Goal: Task Accomplishment & Management: Use online tool/utility

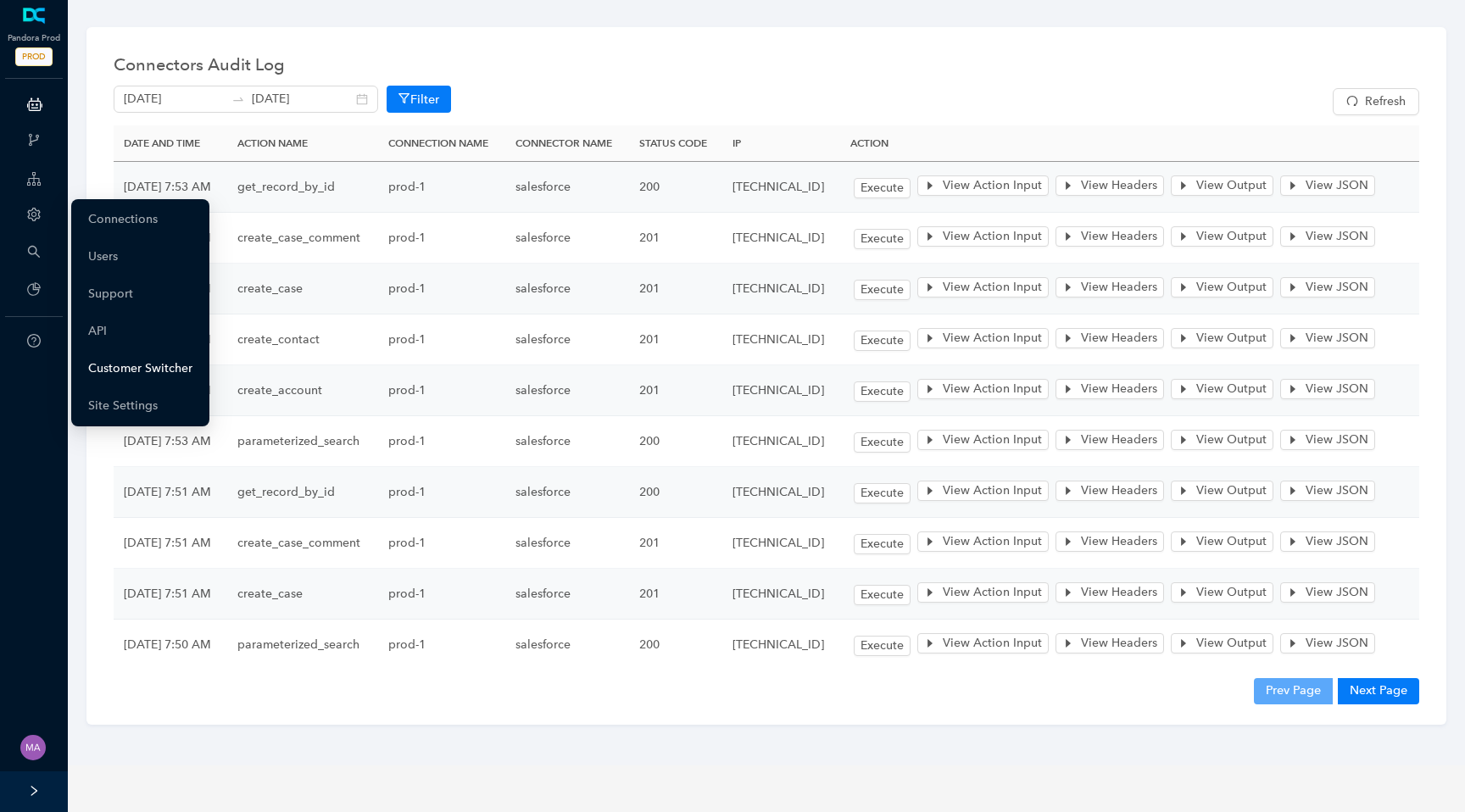
click at [151, 373] on link "Customer Switcher" at bounding box center [140, 368] width 104 height 34
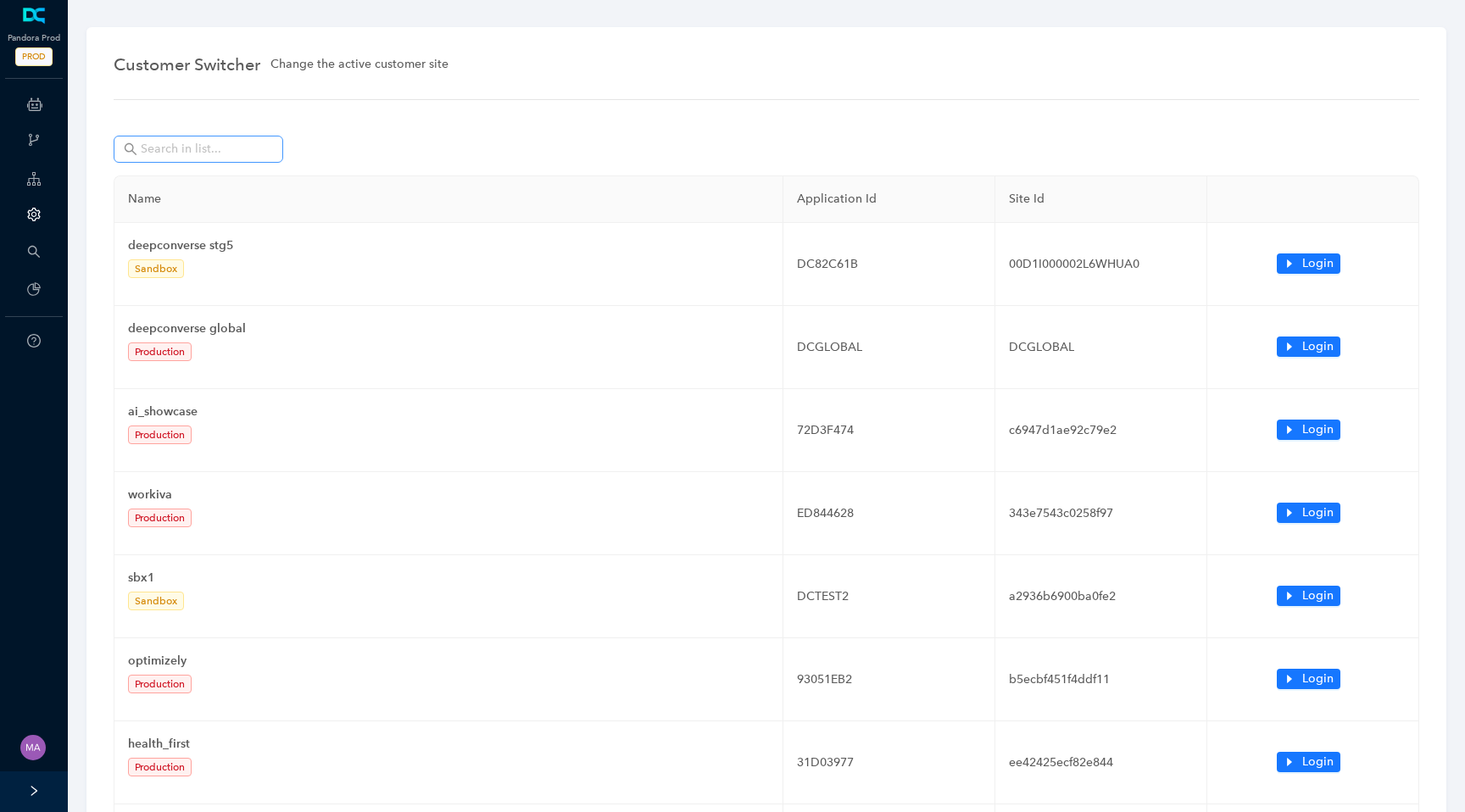
click at [248, 160] on span at bounding box center [198, 149] width 170 height 27
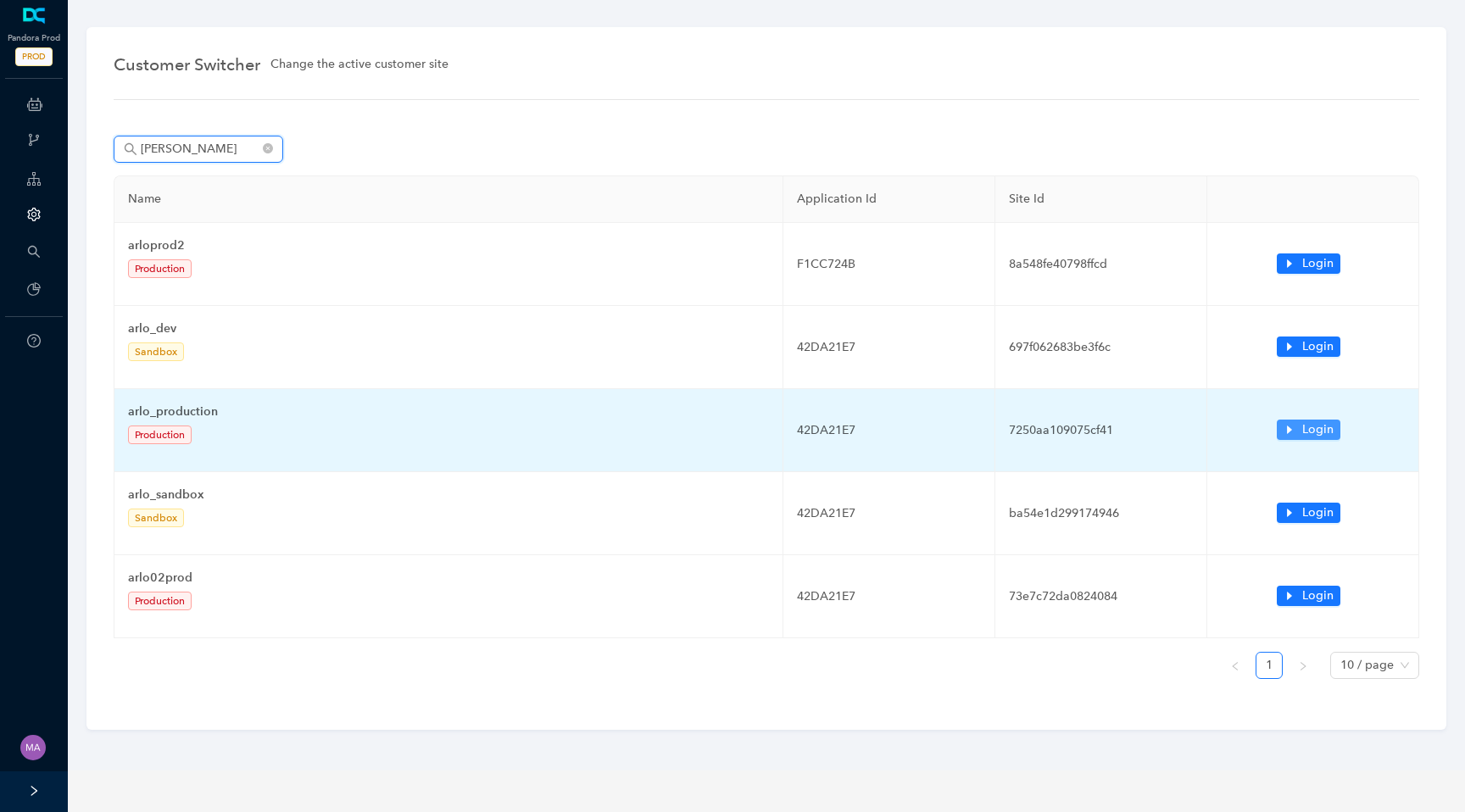
type input "[PERSON_NAME]"
click at [1287, 435] on icon "caret-right" at bounding box center [1289, 429] width 12 height 12
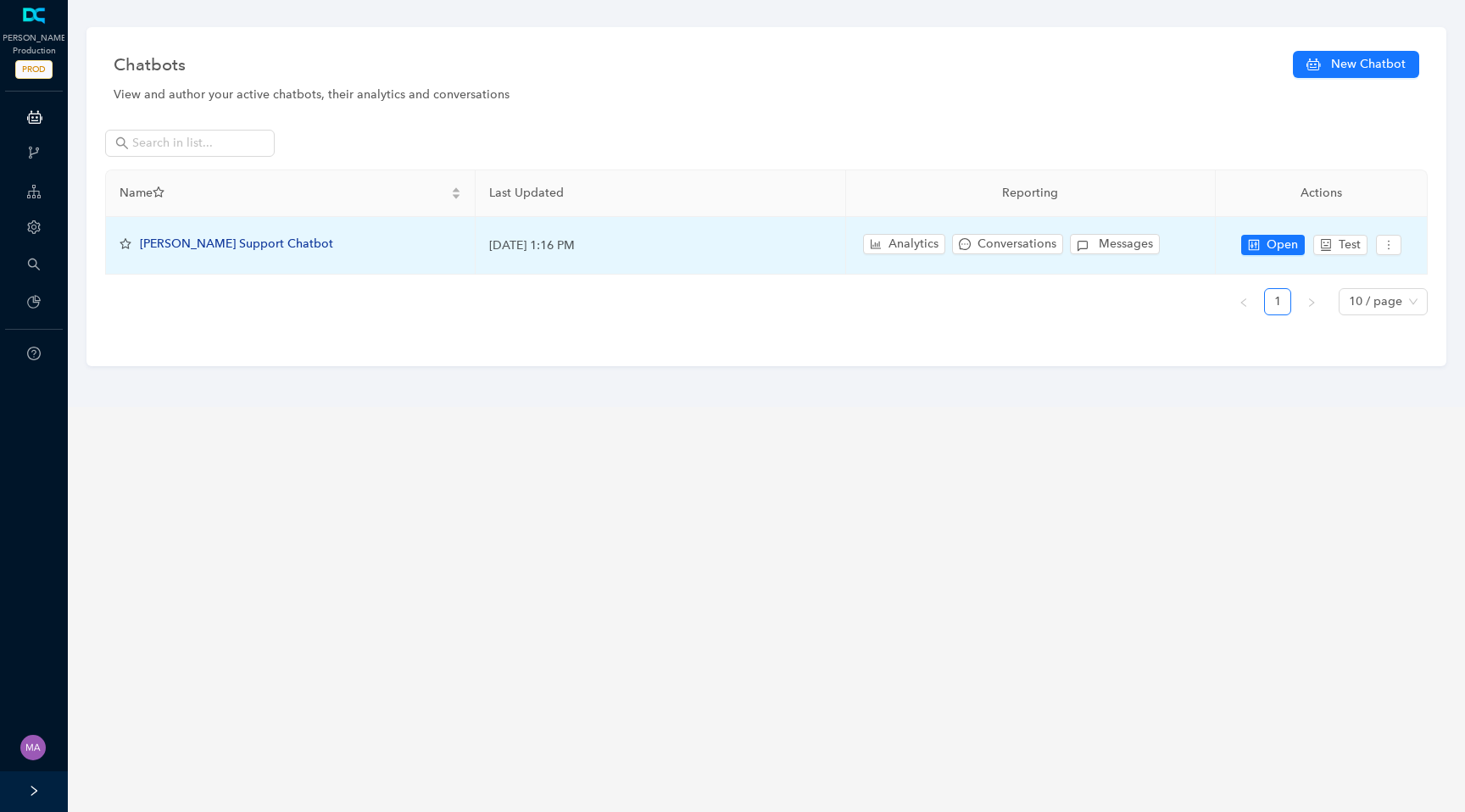
click at [242, 247] on span "[PERSON_NAME] Support Chatbot" at bounding box center [236, 243] width 193 height 15
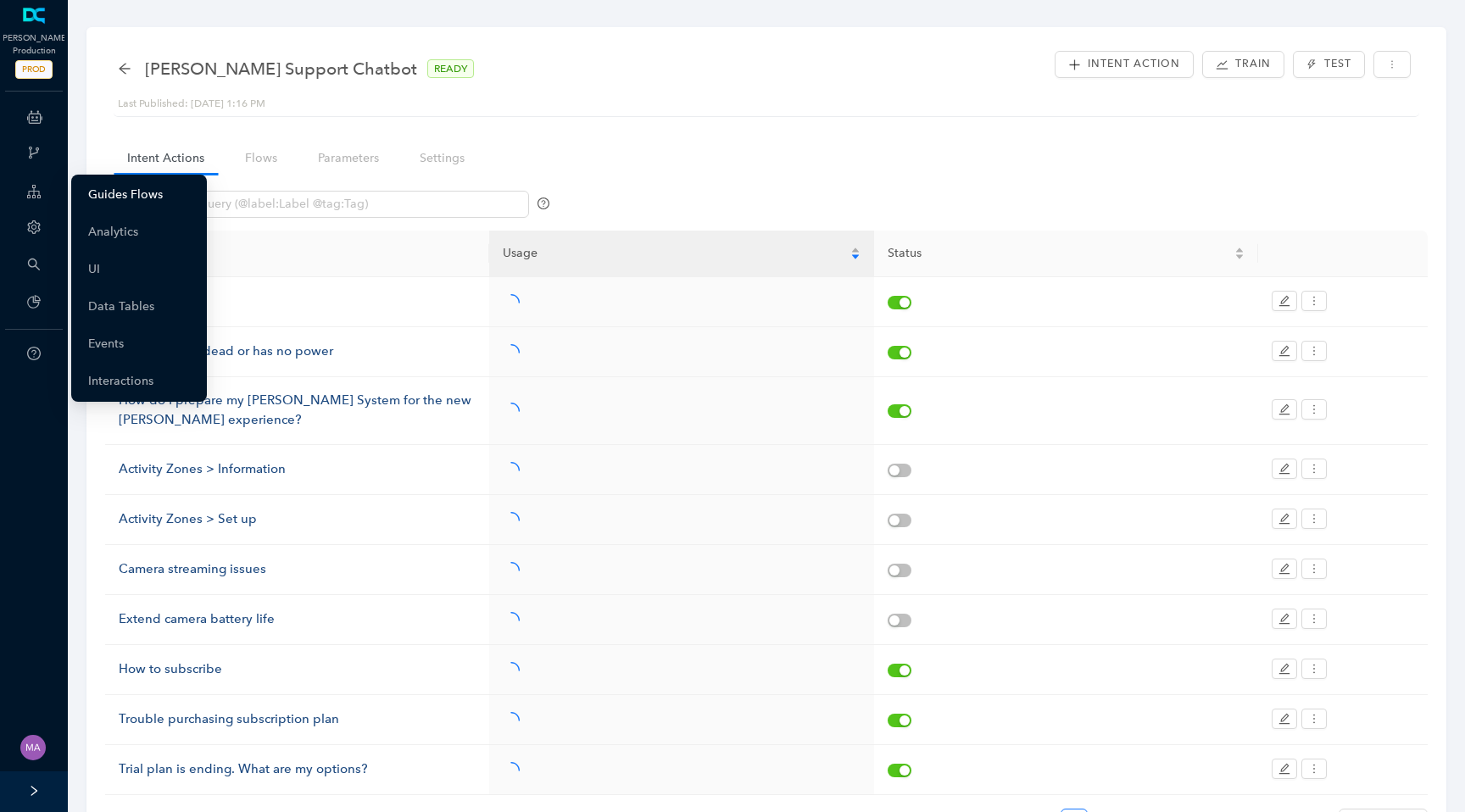
click at [120, 198] on link "Guides Flows" at bounding box center [125, 194] width 74 height 34
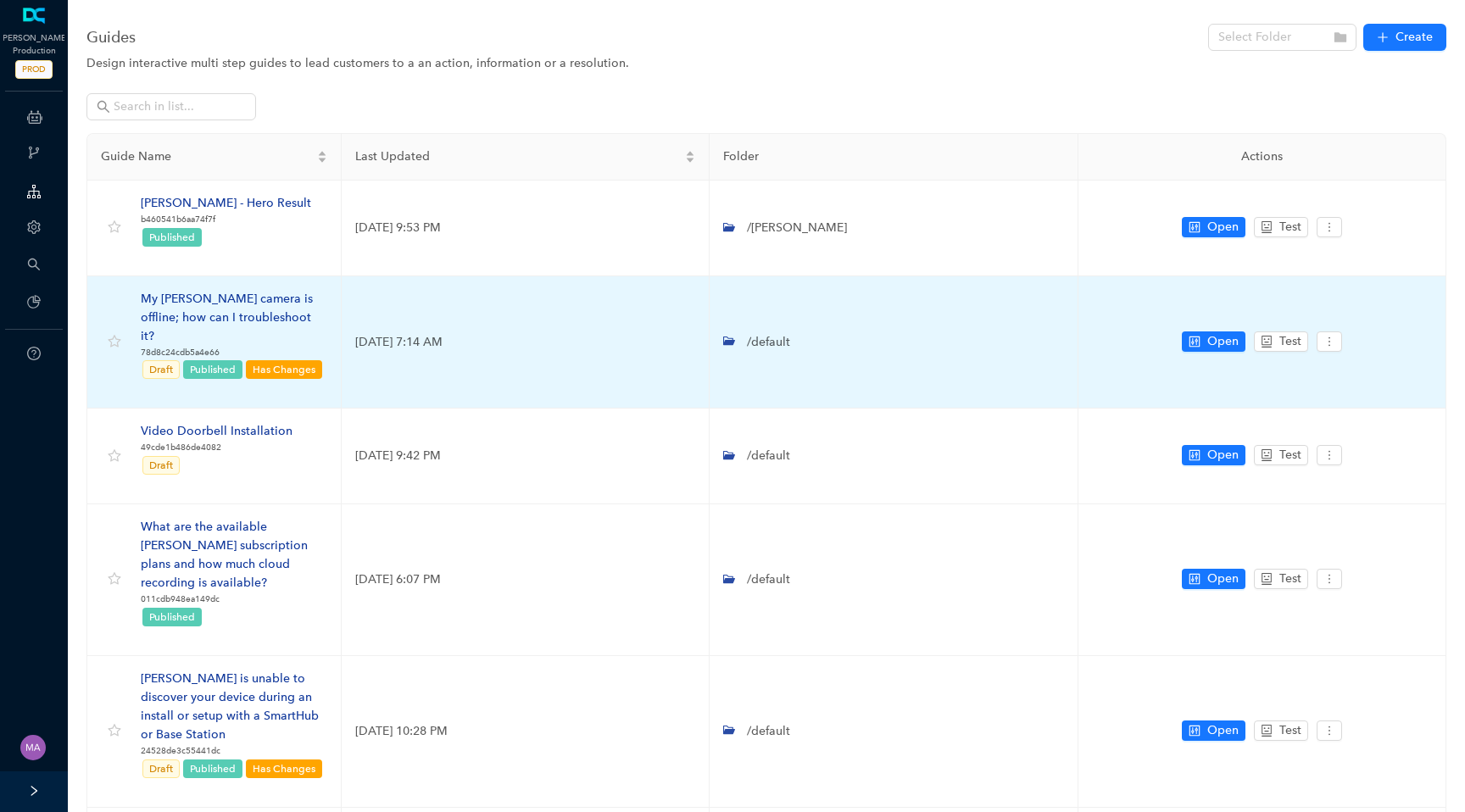
click at [224, 297] on div "My [PERSON_NAME] camera is offline; how can I troubleshoot it?" at bounding box center [233, 317] width 186 height 56
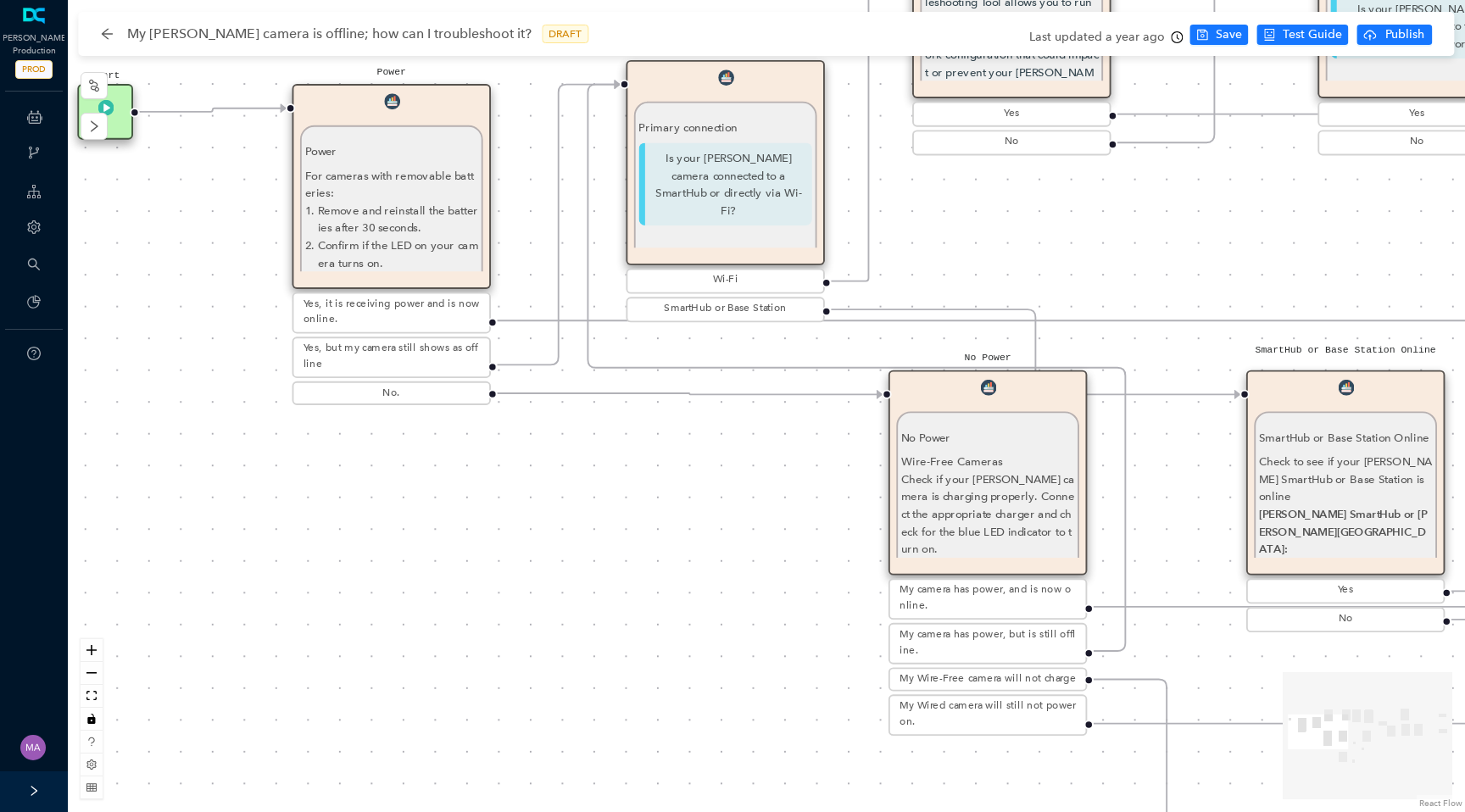
drag, startPoint x: 278, startPoint y: 396, endPoint x: 503, endPoint y: 467, distance: 235.9
click at [503, 467] on div "Solved Thank you. E Charging Charging If your [PERSON_NAME] device uses a batte…" at bounding box center [765, 406] width 1397 height 812
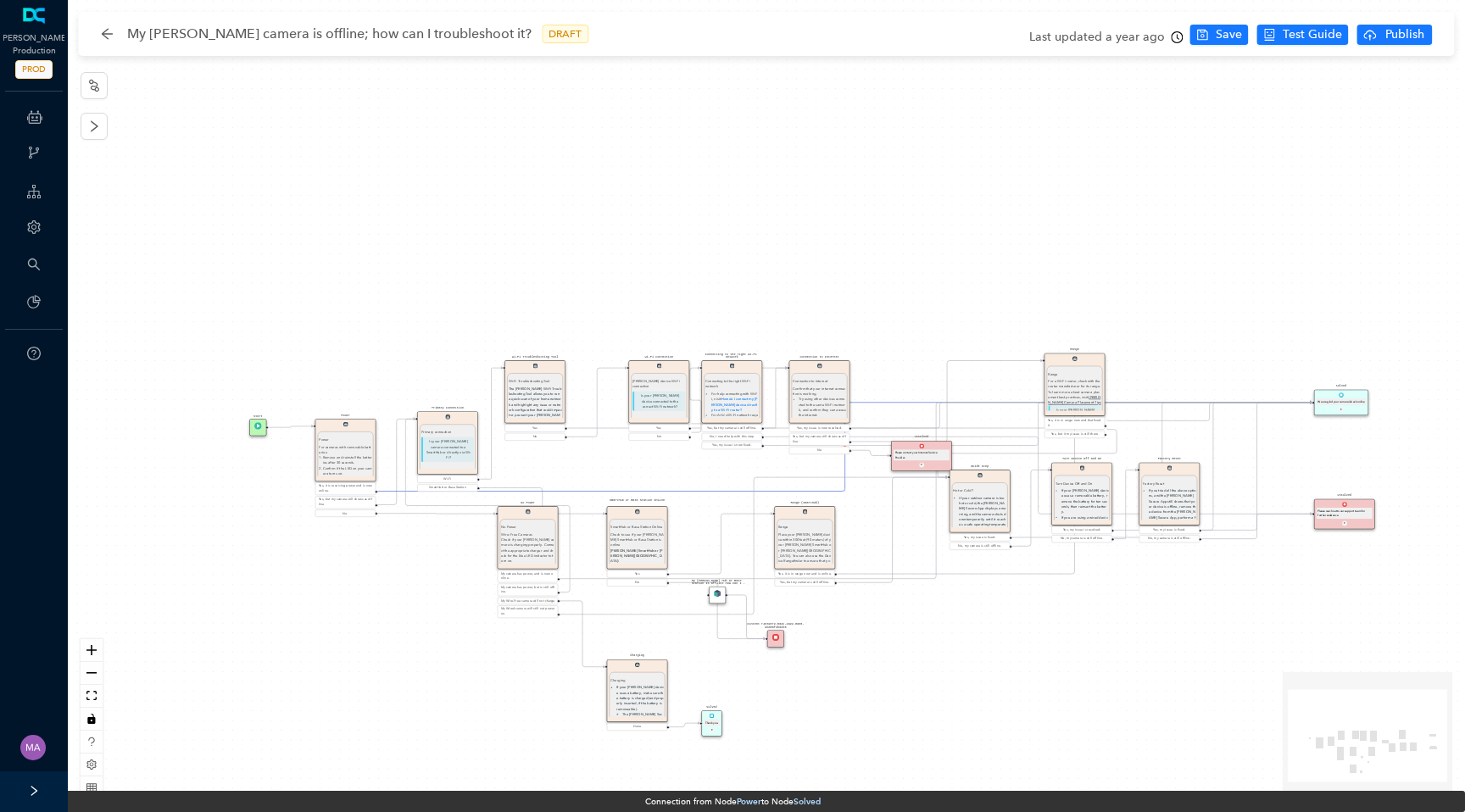
drag, startPoint x: 1130, startPoint y: 288, endPoint x: 886, endPoint y: 294, distance: 244.1
click at [886, 294] on div "Solved Thank you. E Charging Charging If your [PERSON_NAME] device uses a batte…" at bounding box center [765, 406] width 1397 height 812
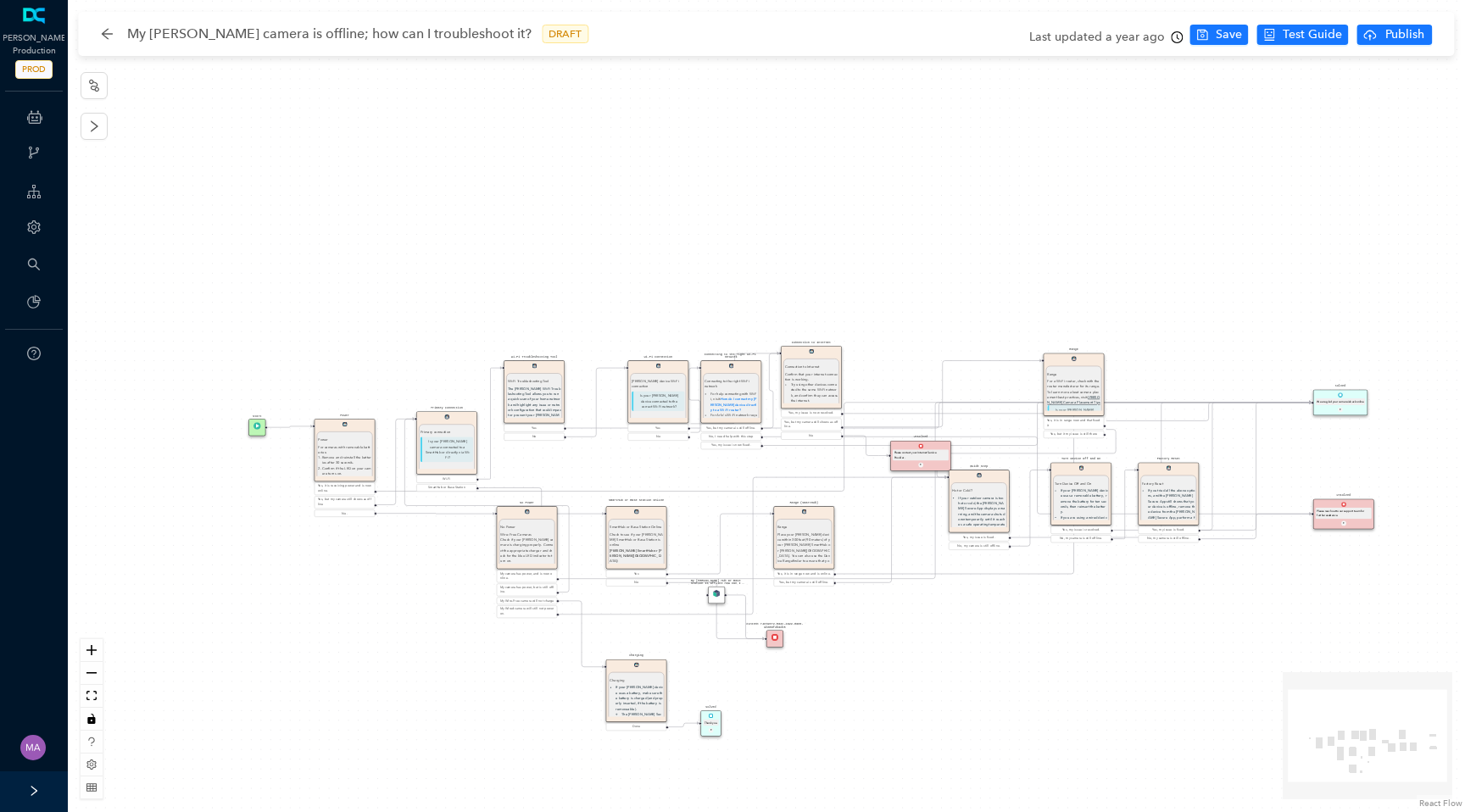
drag, startPoint x: 834, startPoint y: 375, endPoint x: 826, endPoint y: 357, distance: 19.7
click at [826, 357] on div "Connection to Internet Confirm that your internet connection is working. Try us…" at bounding box center [812, 379] width 61 height 49
click at [844, 461] on icon "Edge from reactflownode_85384c0a-ff60-4234-963d-68bfe5e3f253 to reactflownode_4…" at bounding box center [843, 447] width 934 height 89
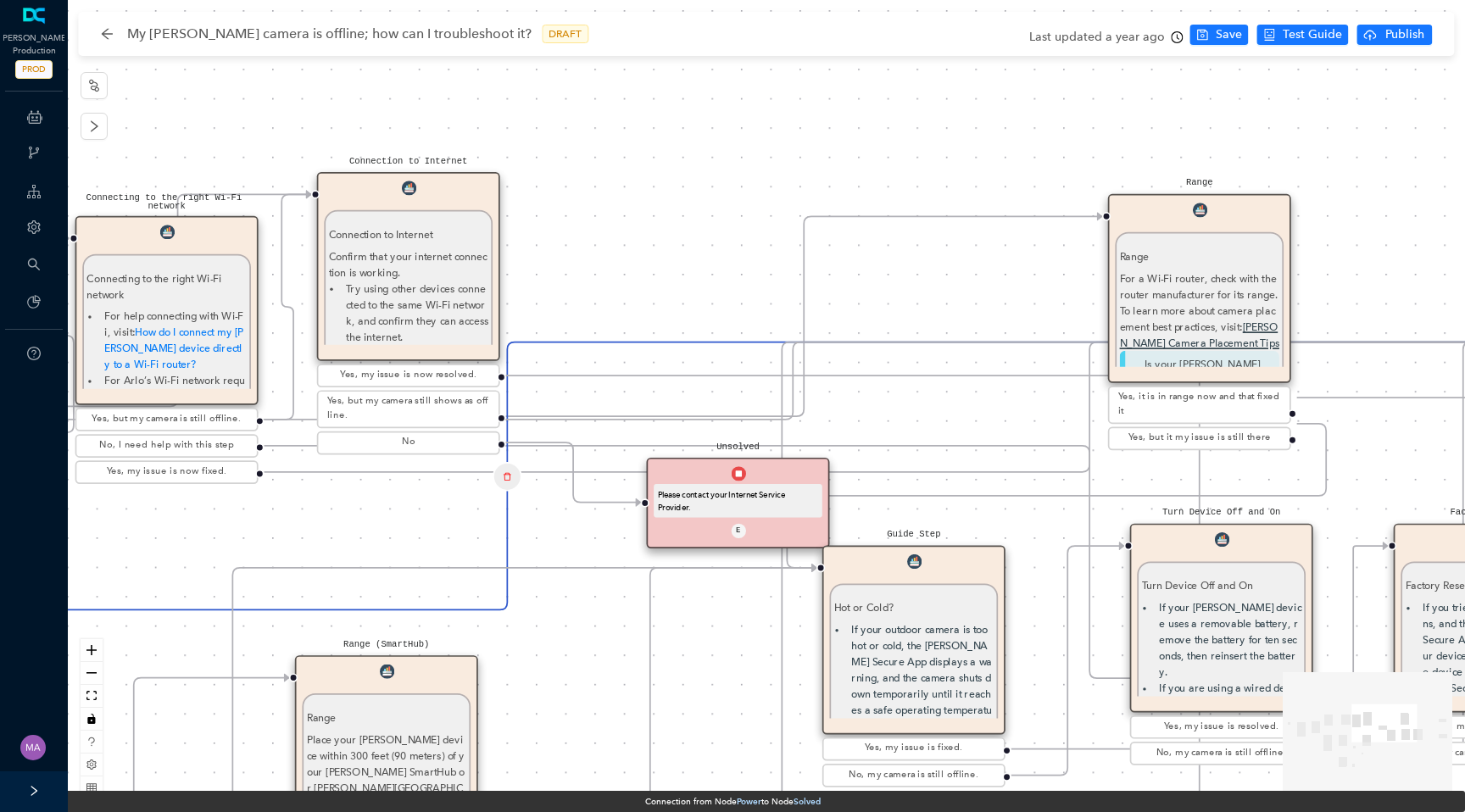
drag, startPoint x: 1051, startPoint y: 384, endPoint x: 904, endPoint y: 270, distance: 186.0
click at [904, 269] on div "Solved Thank you. E Charging Charging If your [PERSON_NAME] device uses a batte…" at bounding box center [765, 406] width 1397 height 812
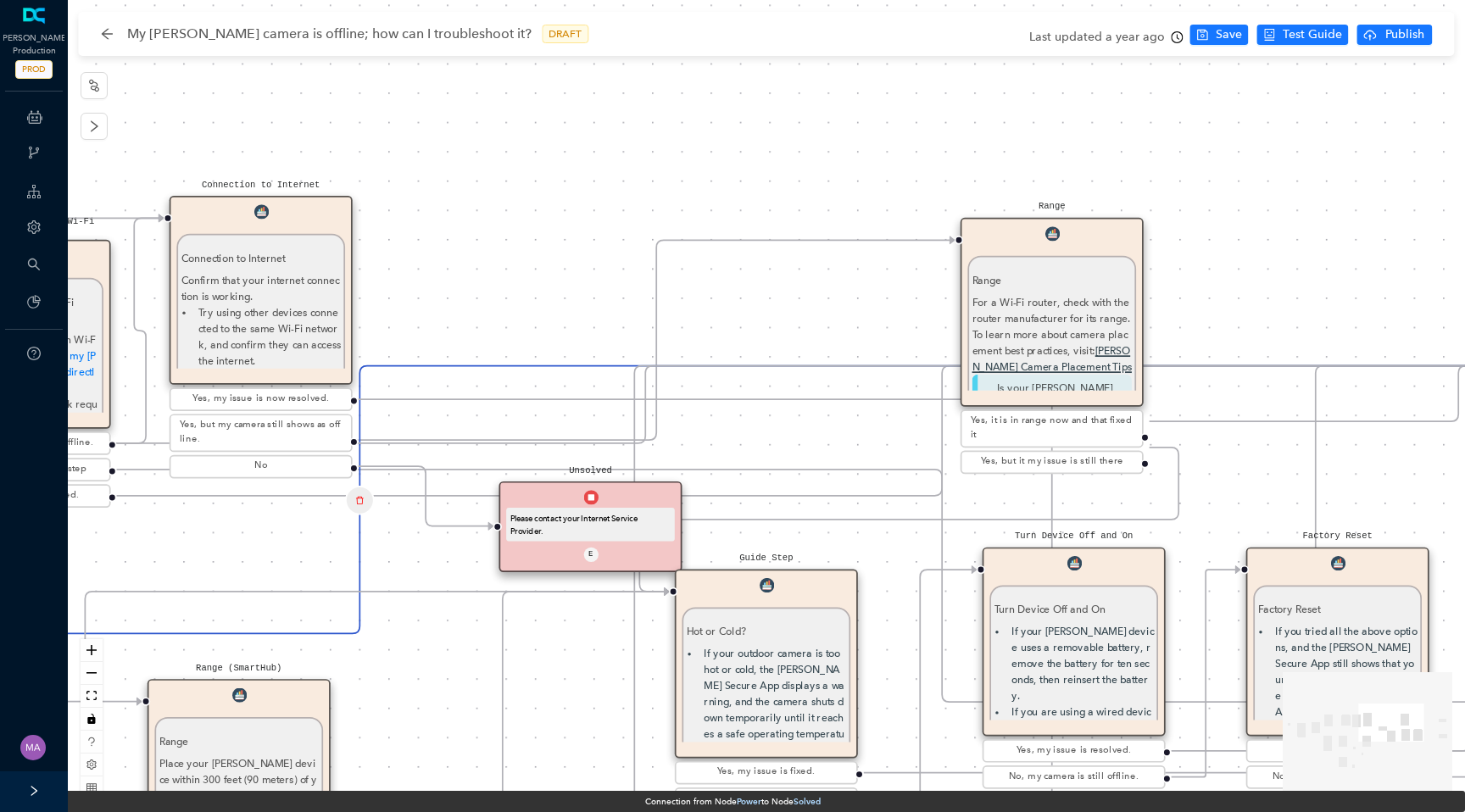
drag, startPoint x: 931, startPoint y: 285, endPoint x: 764, endPoint y: 314, distance: 169.5
click at [766, 312] on div "Solved Thank you. E Charging Charging If your [PERSON_NAME] device uses a batte…" at bounding box center [765, 406] width 1397 height 812
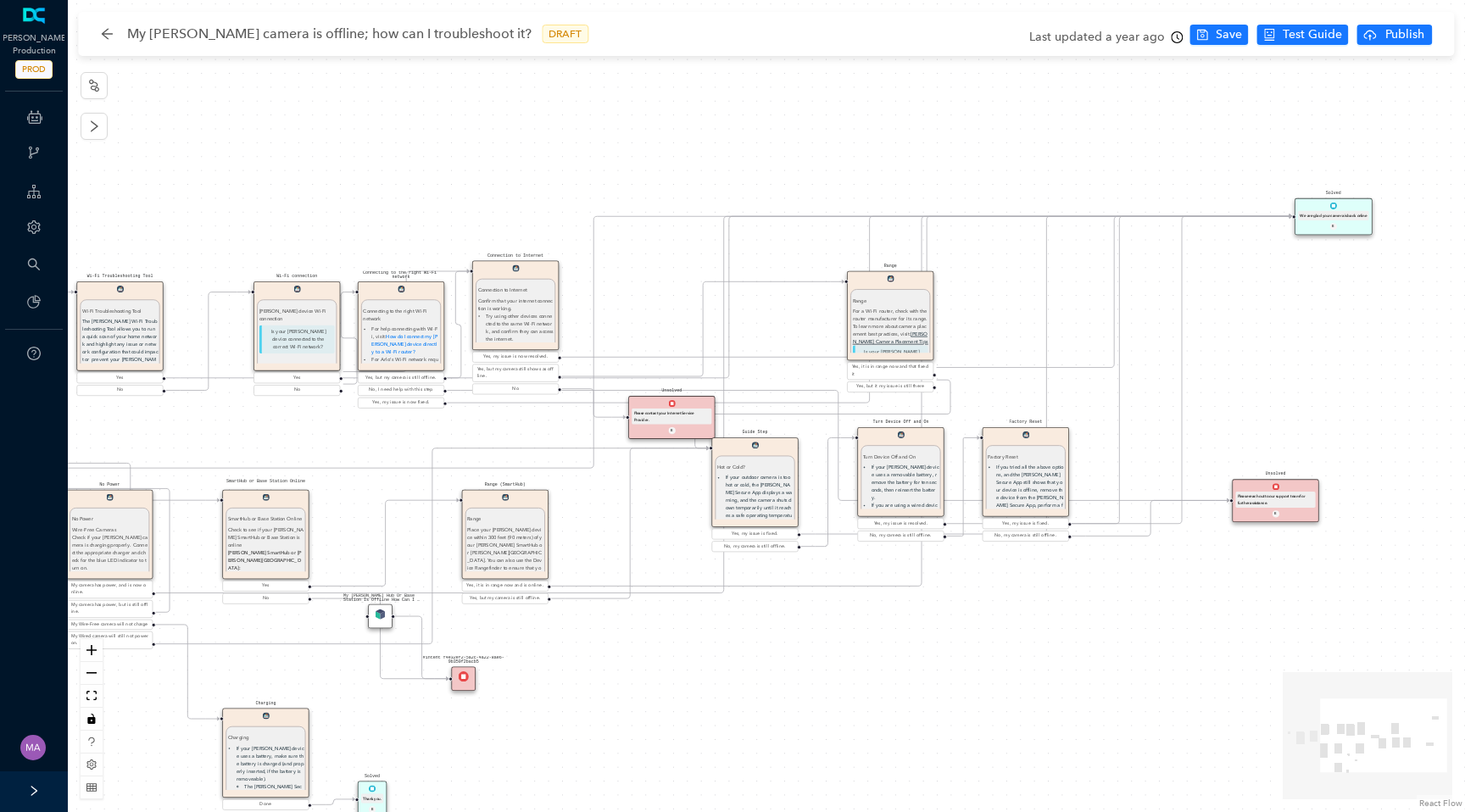
drag, startPoint x: 1243, startPoint y: 336, endPoint x: 1306, endPoint y: 206, distance: 144.5
click at [1306, 206] on div "Solved We are glad your camera is back online E" at bounding box center [1332, 217] width 77 height 37
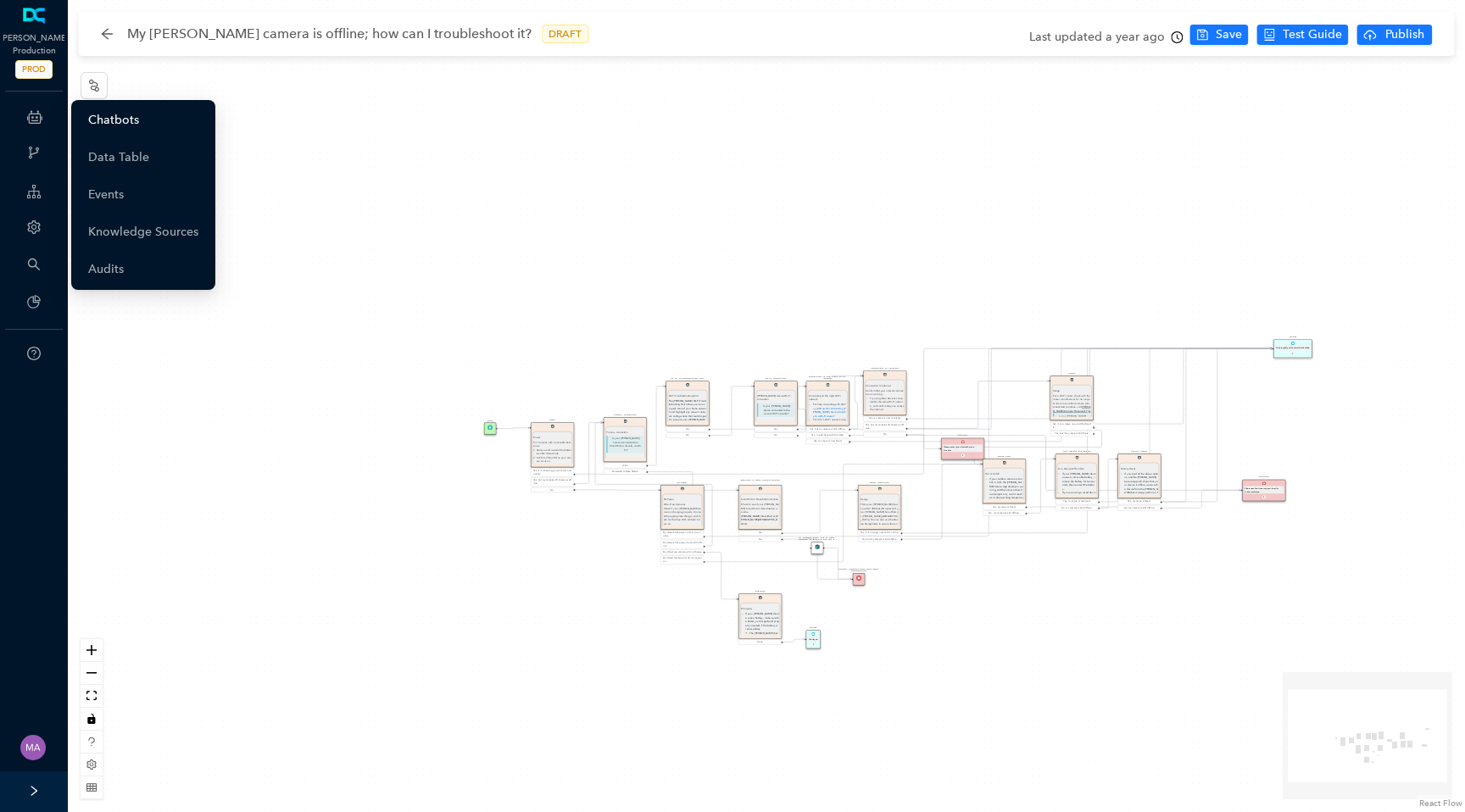
click at [115, 131] on link "Chatbots" at bounding box center [113, 120] width 51 height 34
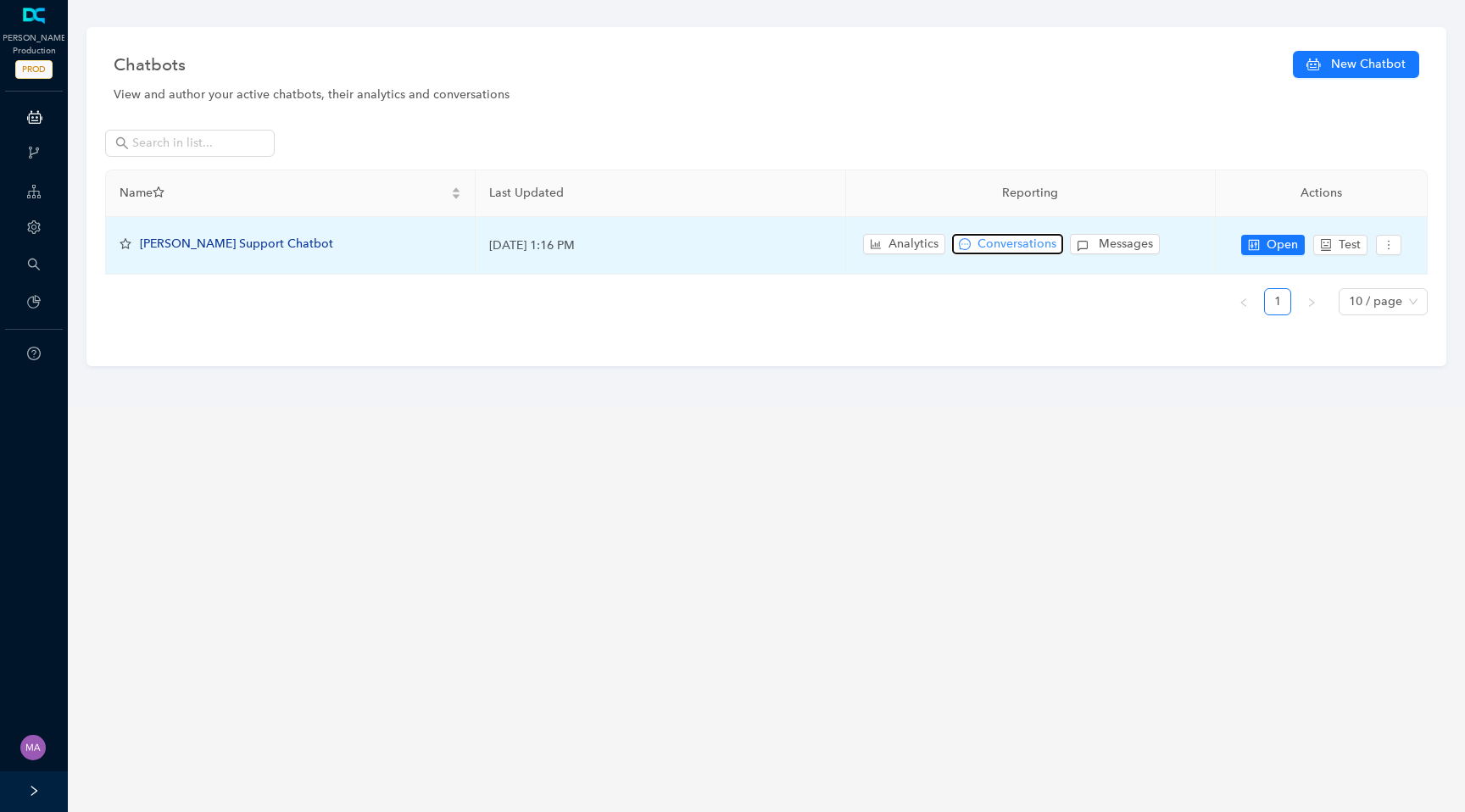
click at [1036, 241] on span "Conversations" at bounding box center [1016, 244] width 79 height 19
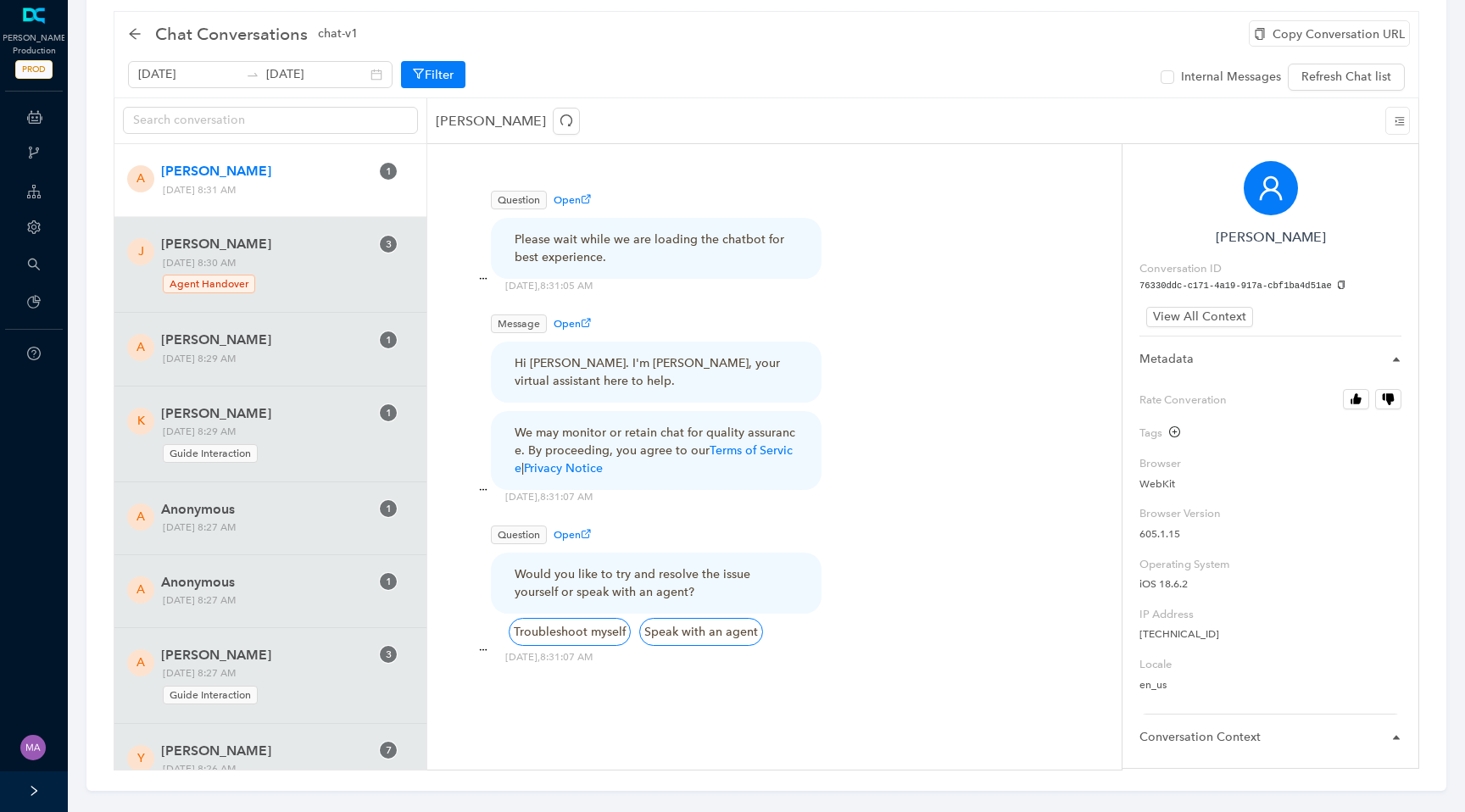
scroll to position [55, 0]
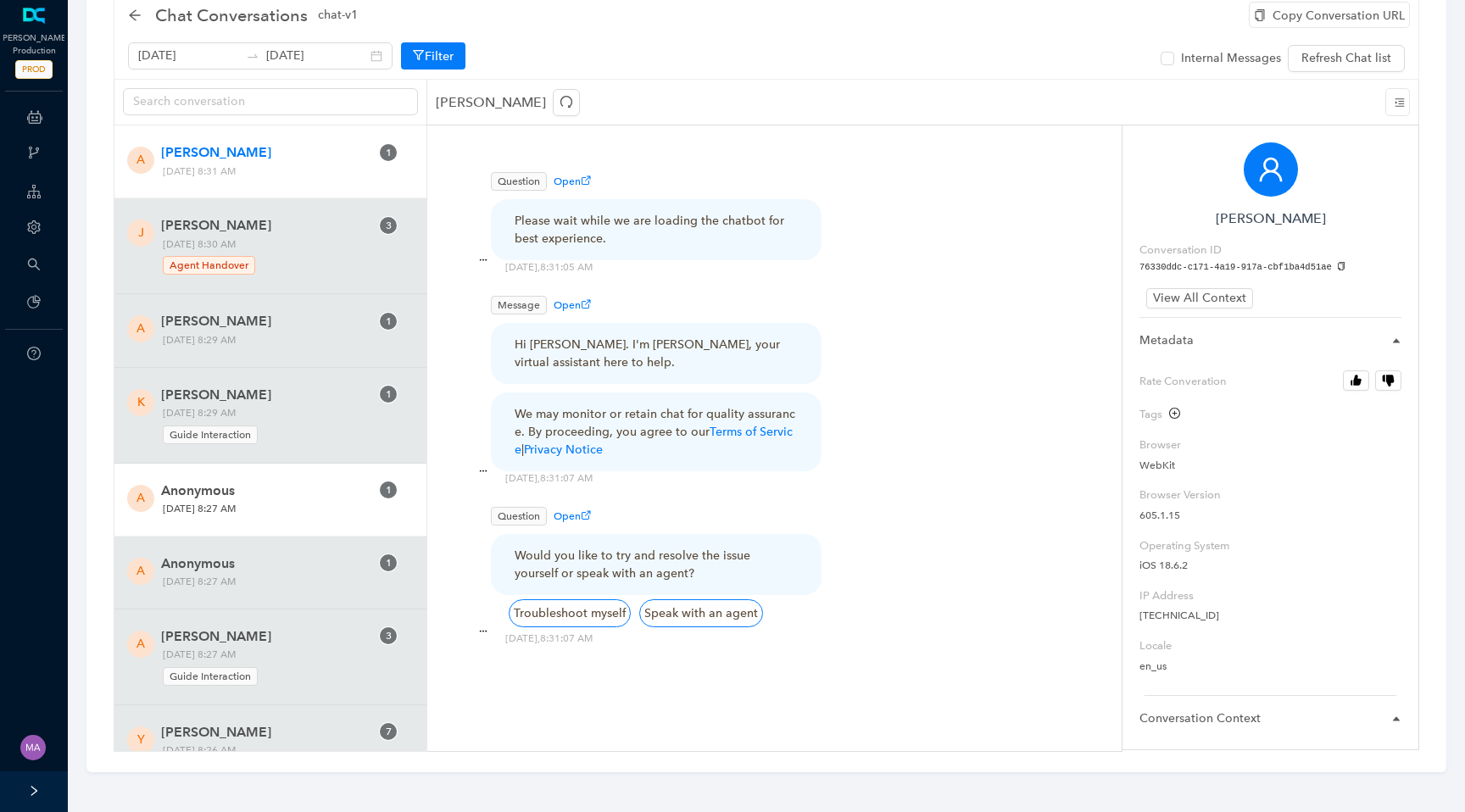
click at [318, 484] on span "Anonymous" at bounding box center [265, 490] width 209 height 20
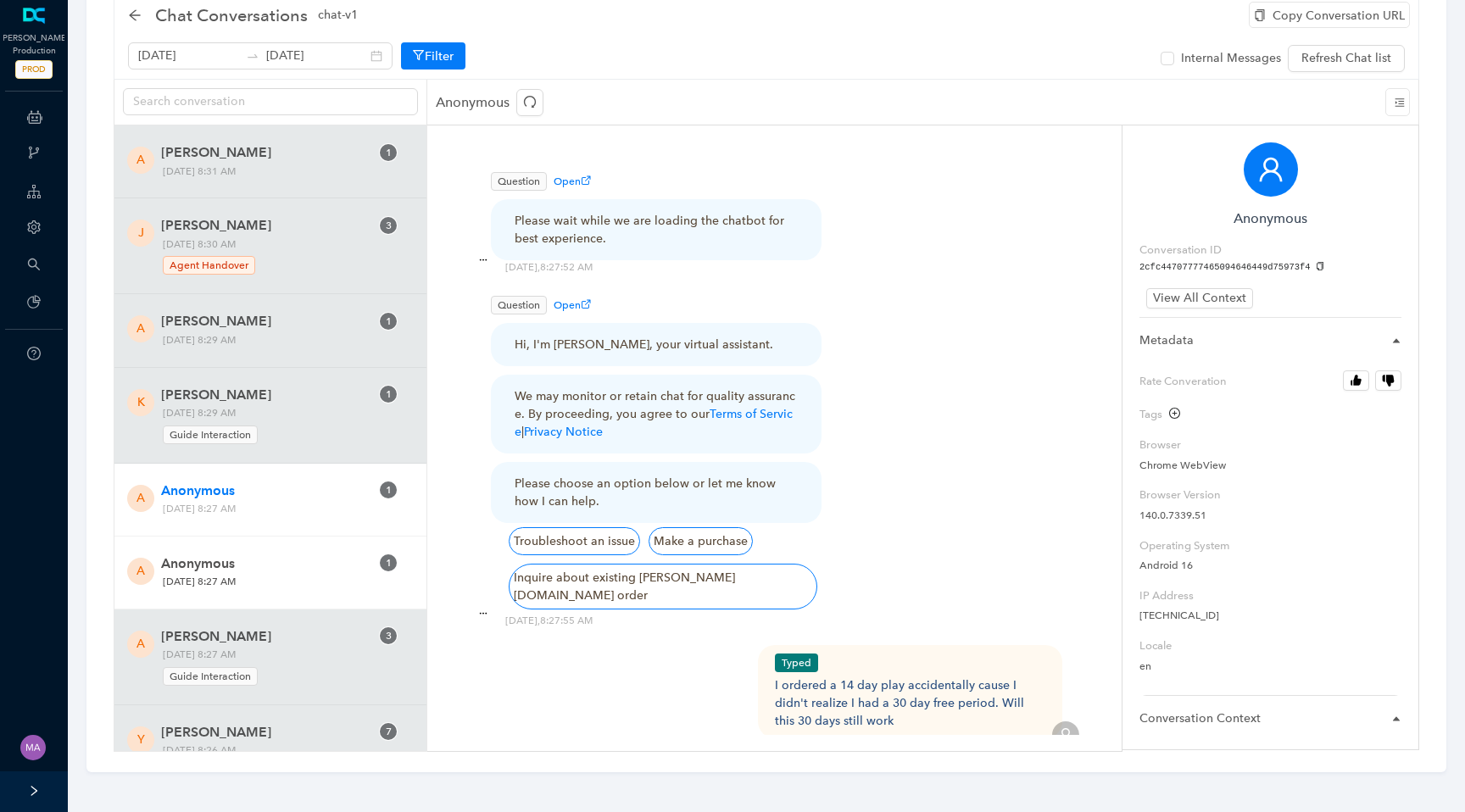
click at [260, 584] on span "Wednesday, September 24, 2025 8:27 AM" at bounding box center [266, 582] width 220 height 18
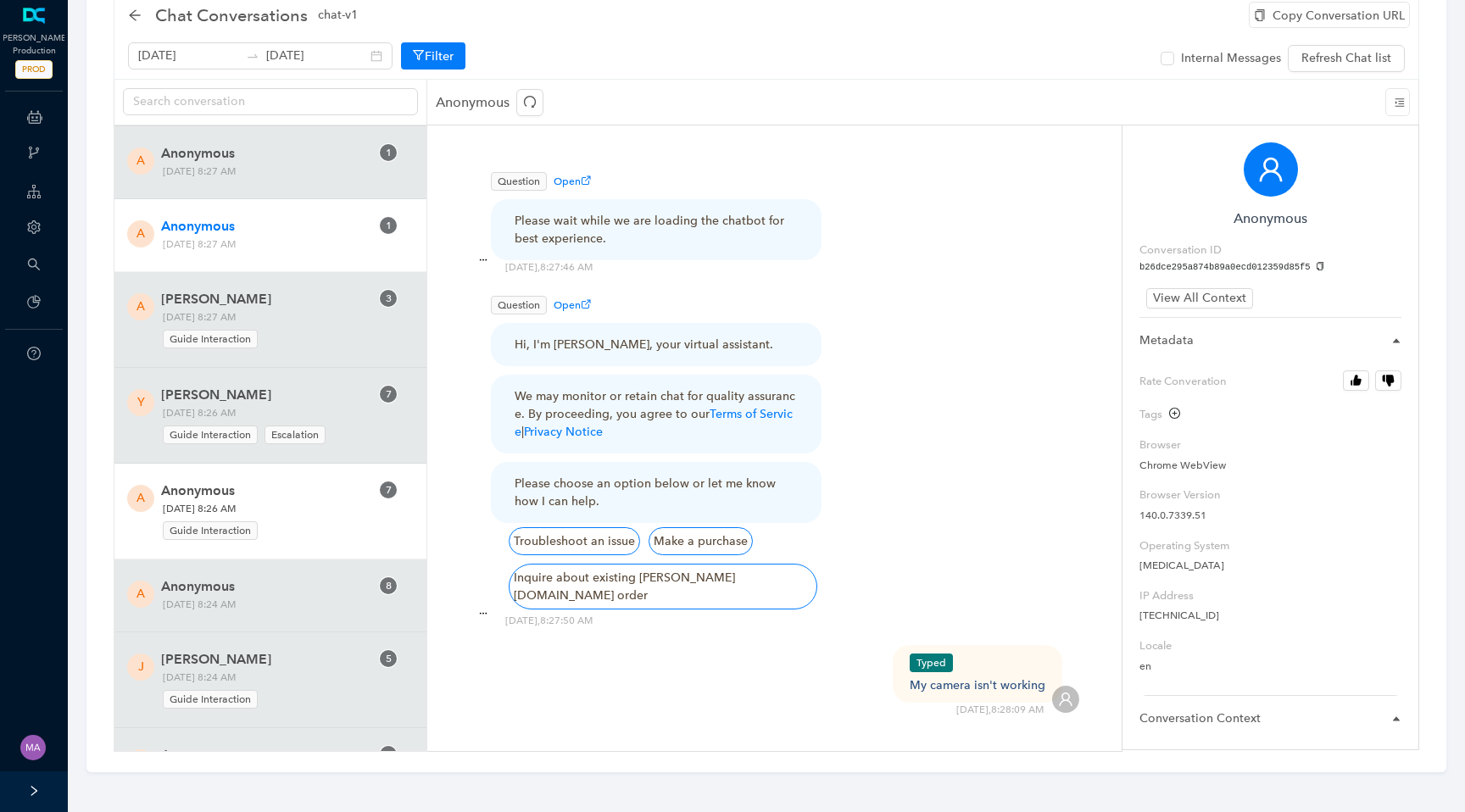
scroll to position [352, 0]
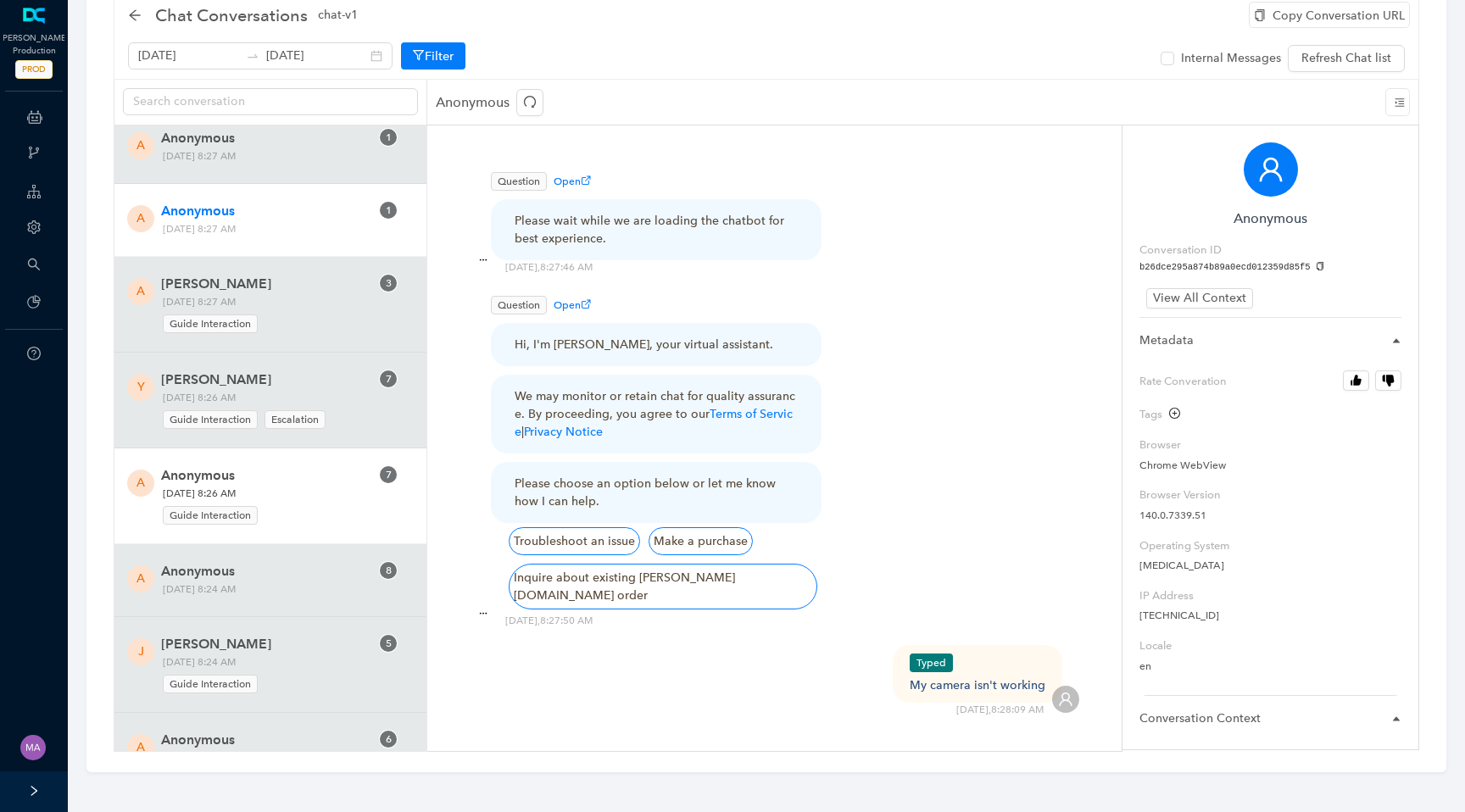
click at [326, 513] on div "Guide Interaction" at bounding box center [266, 512] width 208 height 22
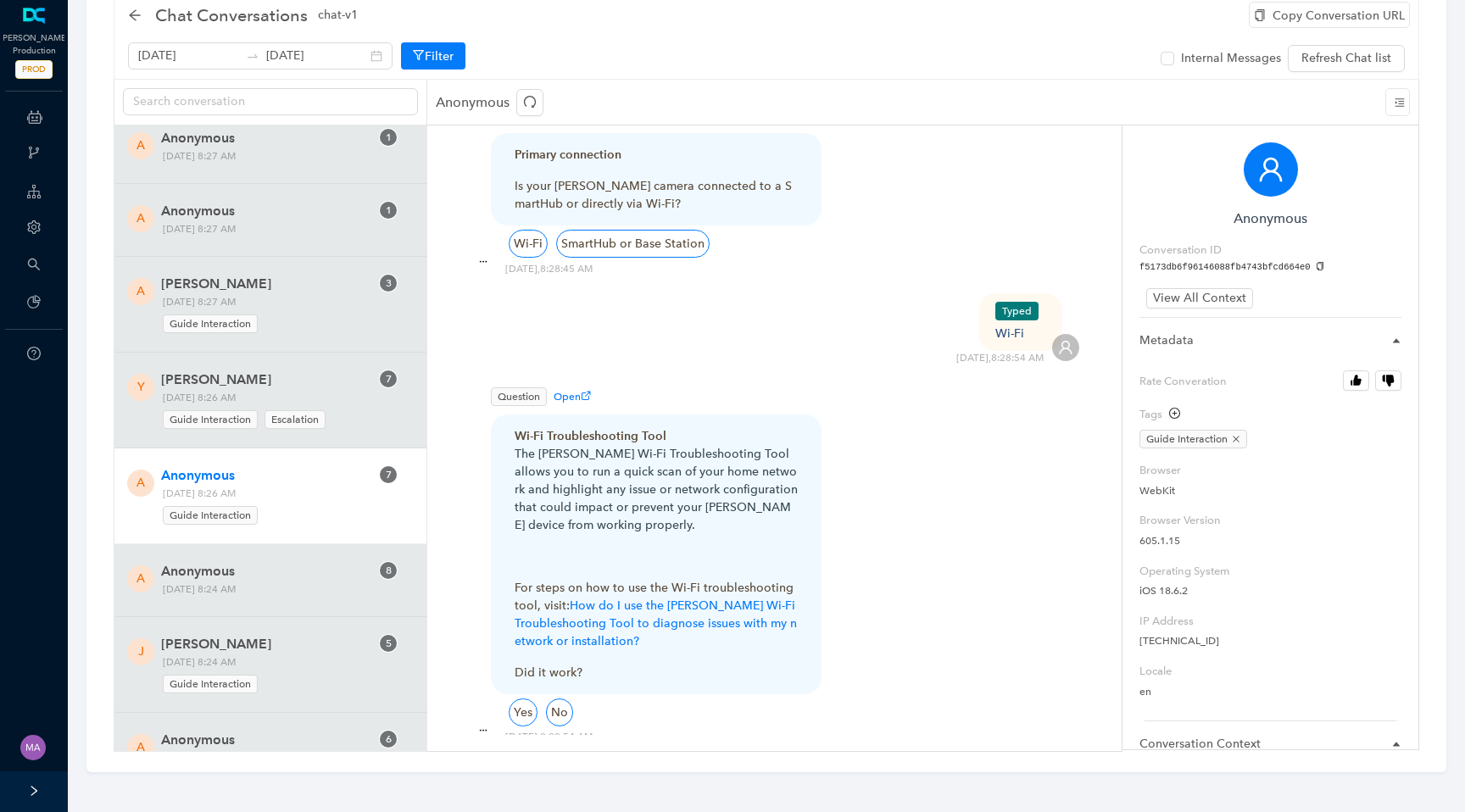
scroll to position [2352, 0]
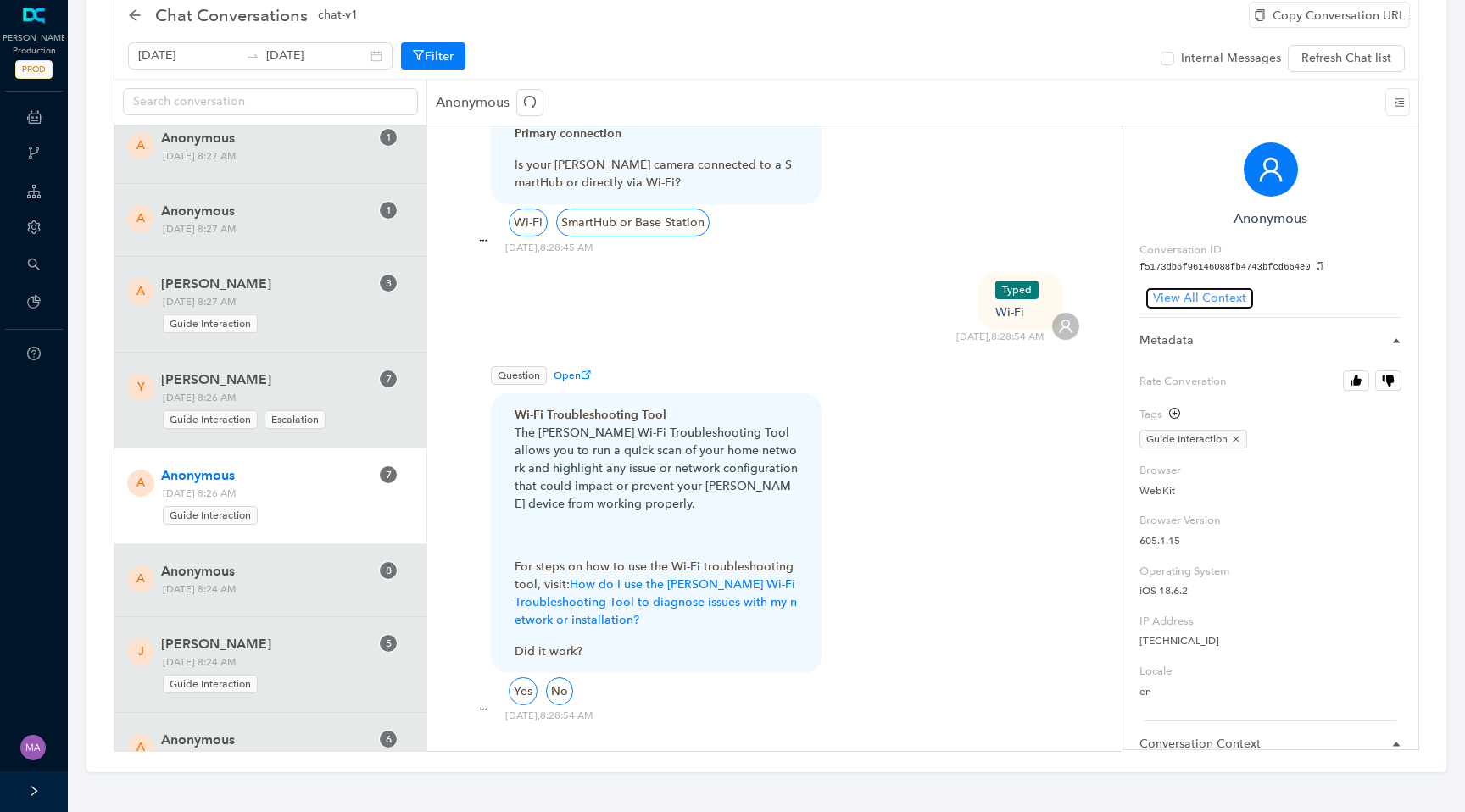
click at [1203, 302] on span "View All Context" at bounding box center [1200, 298] width 94 height 19
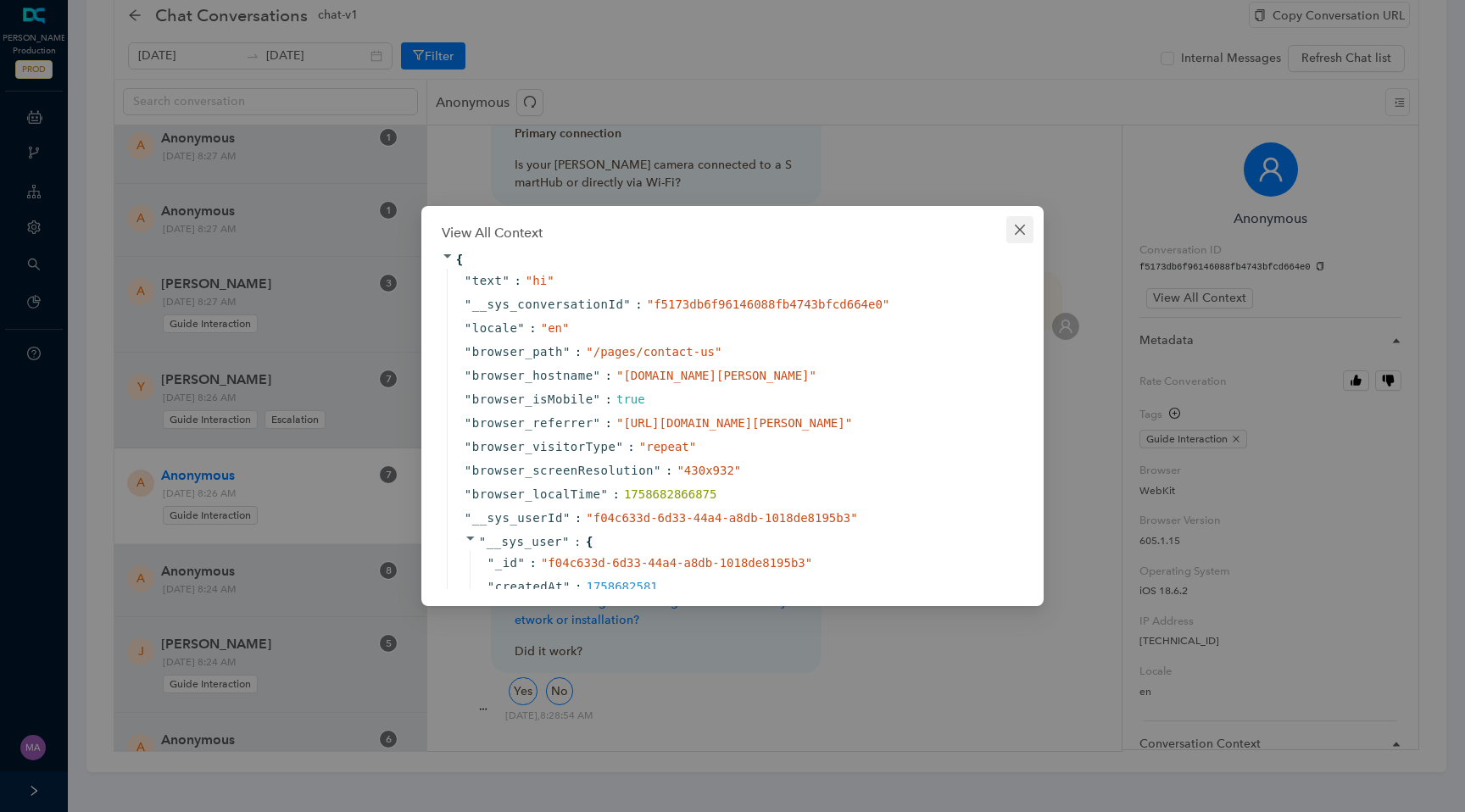
click at [1013, 227] on icon "close" at bounding box center [1020, 229] width 14 height 14
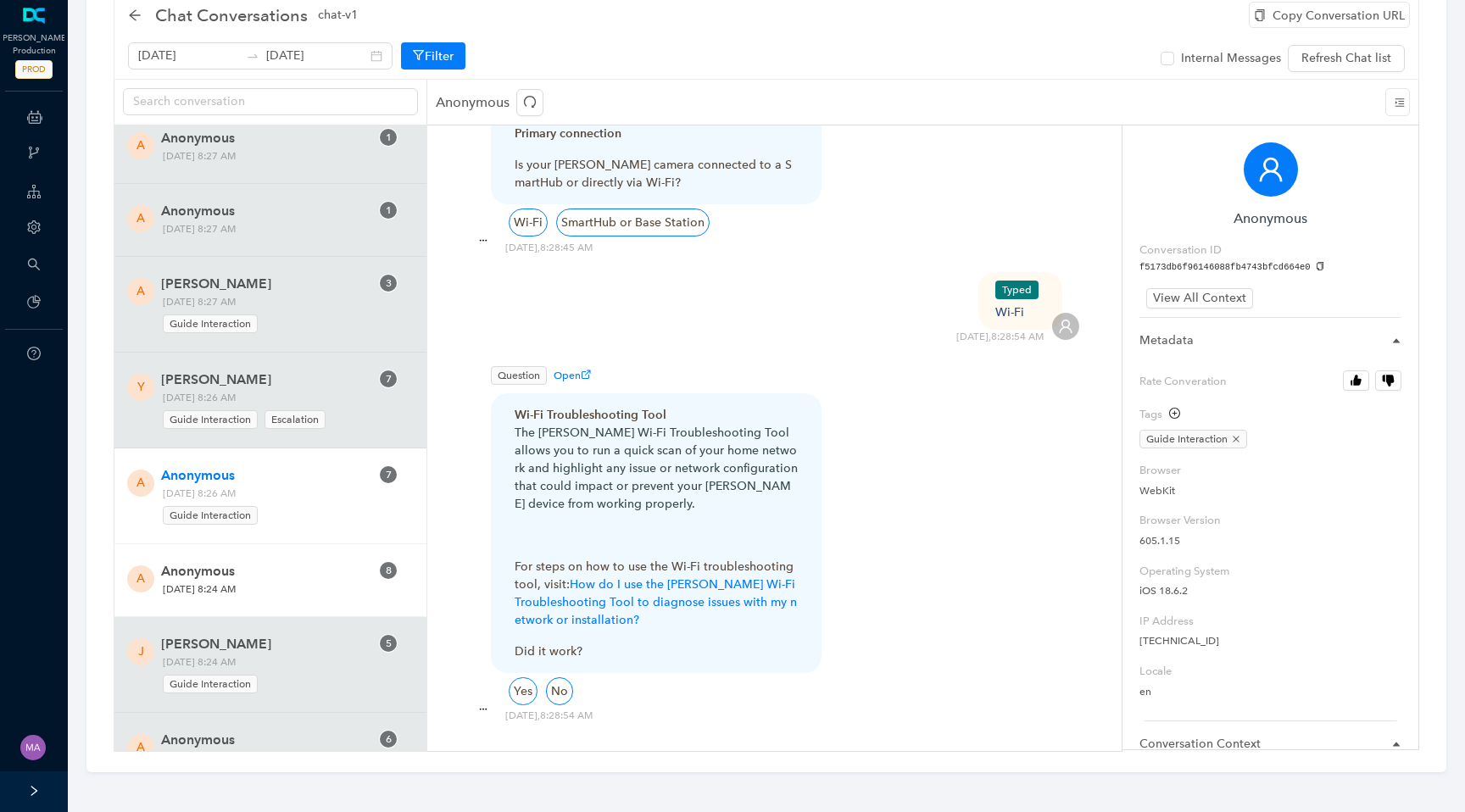
click at [358, 585] on span "Wednesday, September 24, 2025 8:24 AM" at bounding box center [266, 589] width 220 height 18
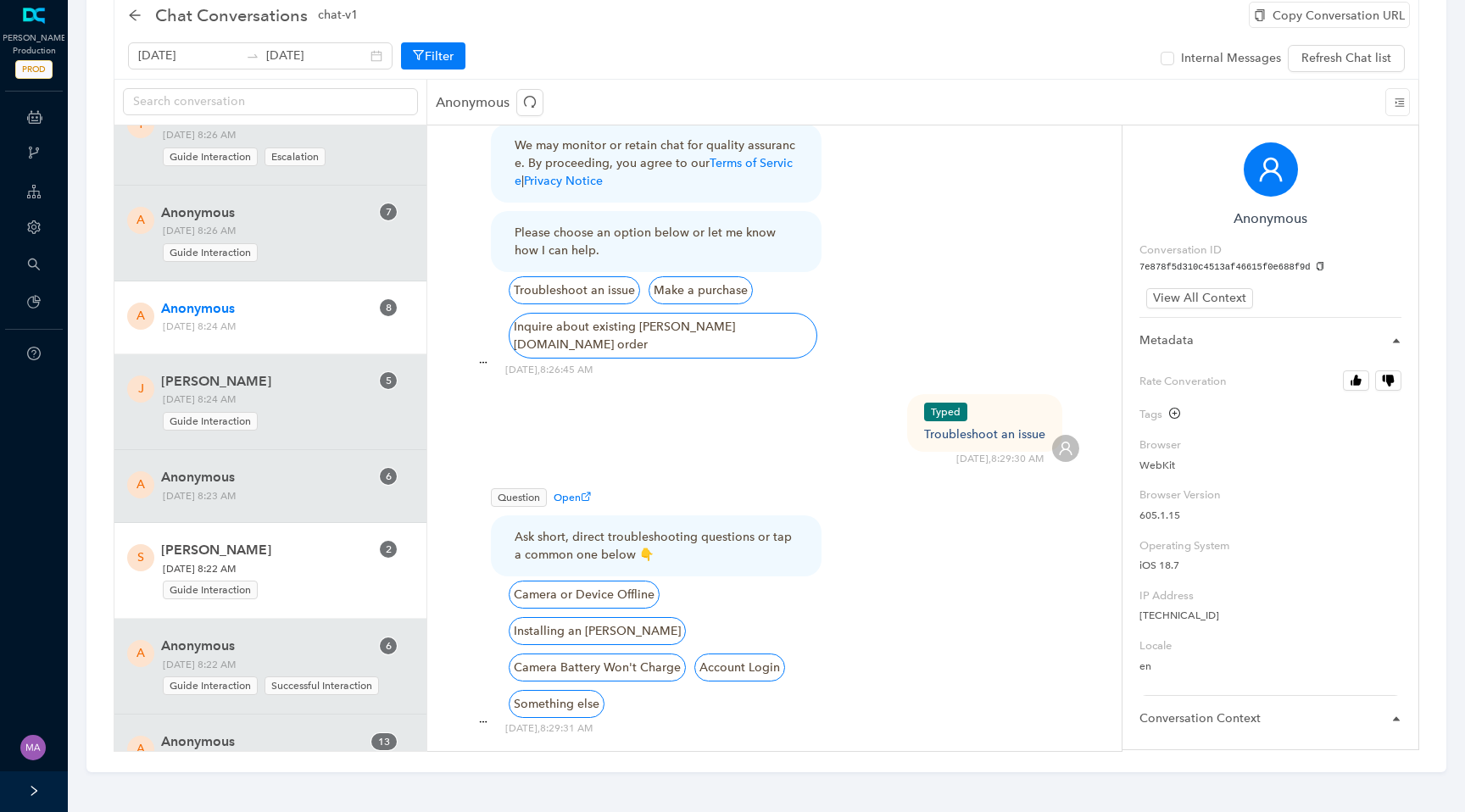
scroll to position [618, 0]
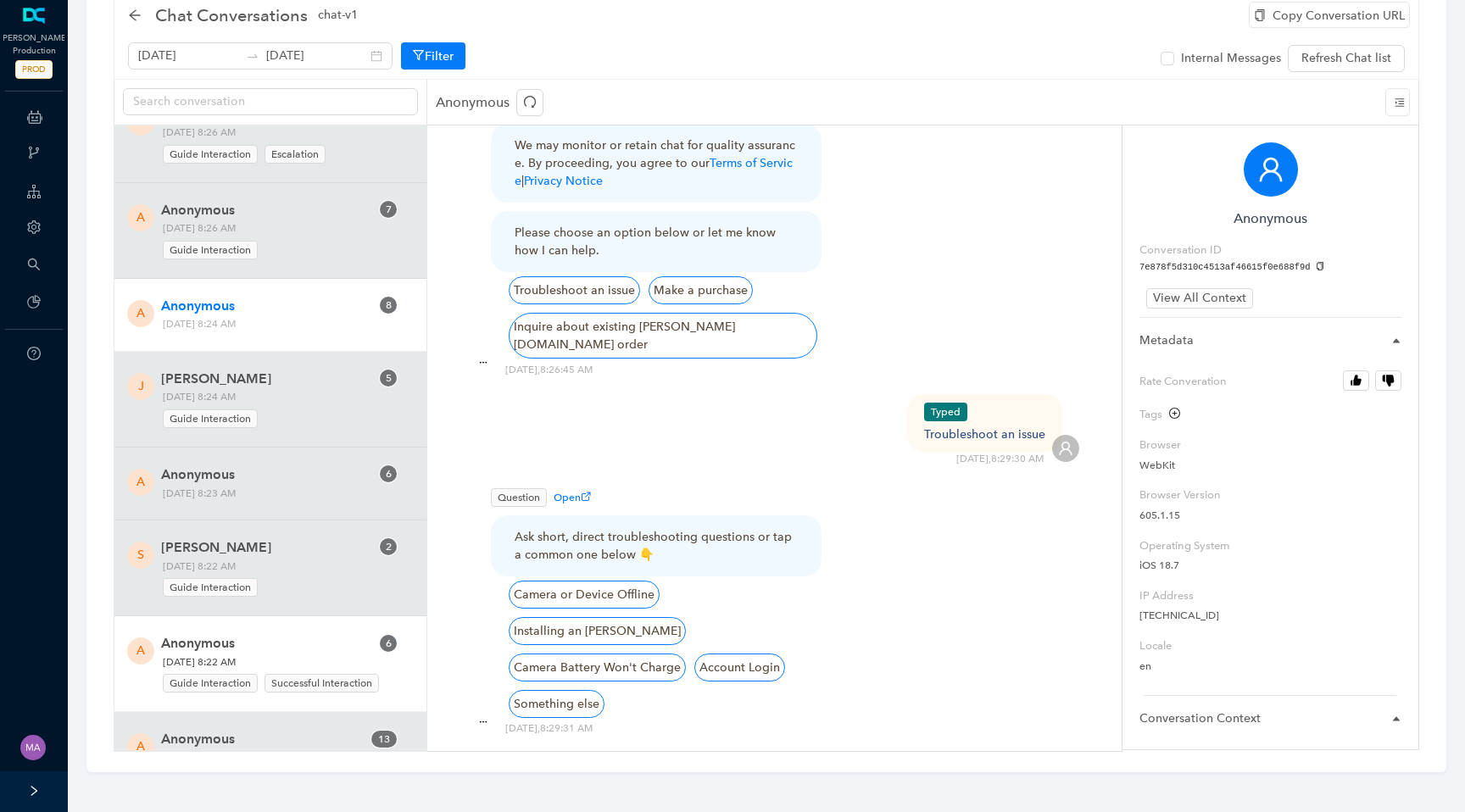
click at [336, 644] on span "Anonymous" at bounding box center [265, 643] width 209 height 20
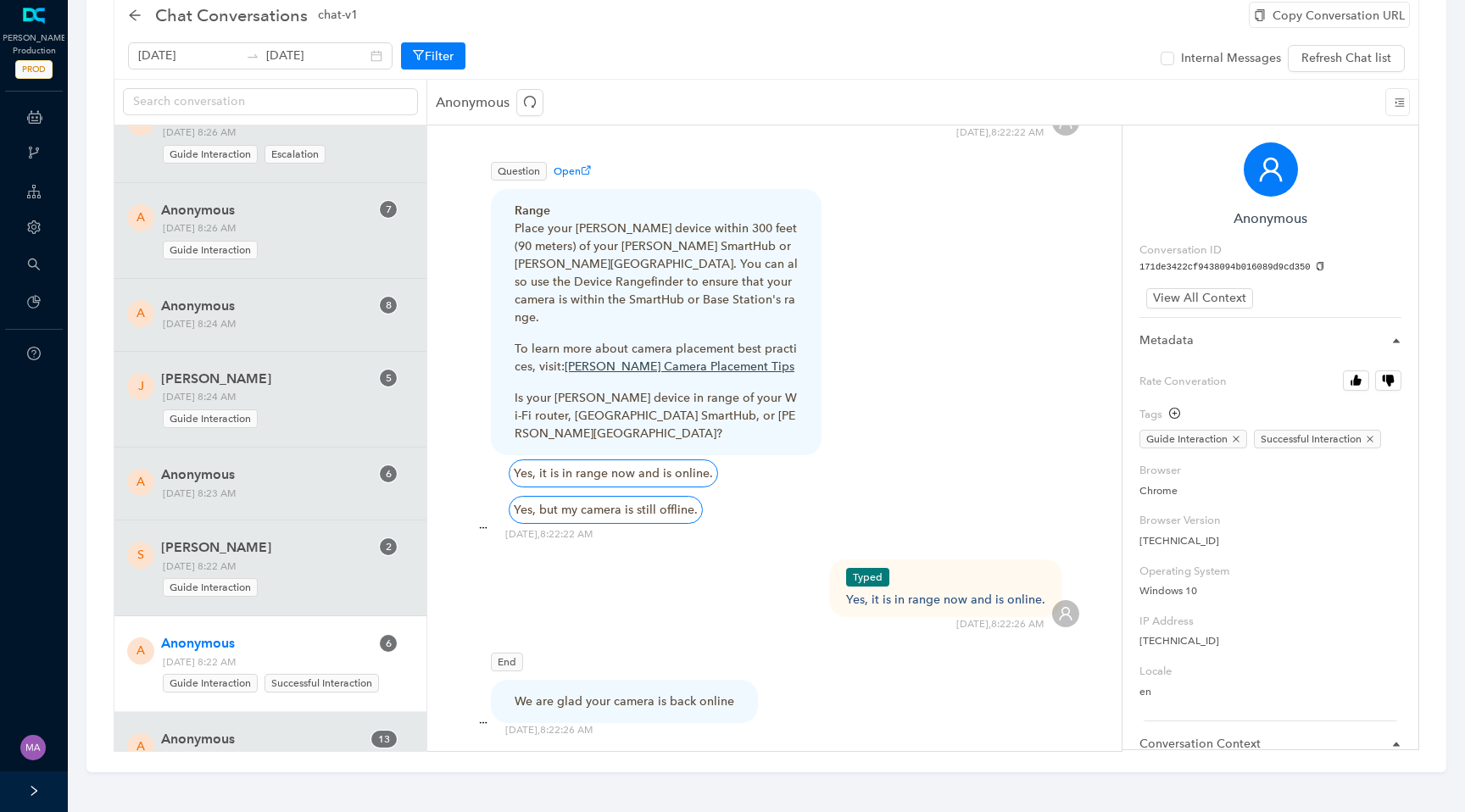
scroll to position [2567, 0]
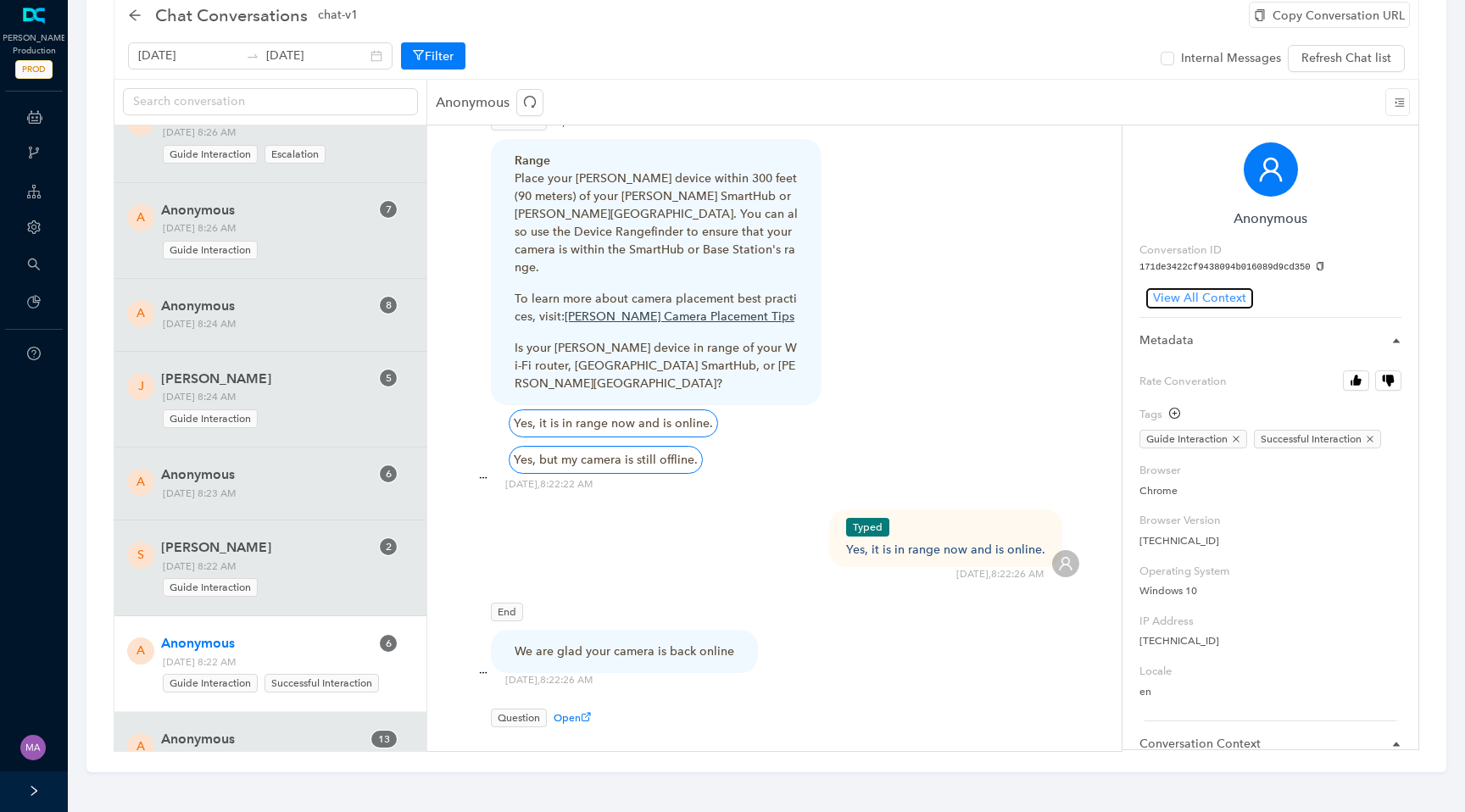
click at [1172, 292] on span "View All Context" at bounding box center [1200, 298] width 94 height 19
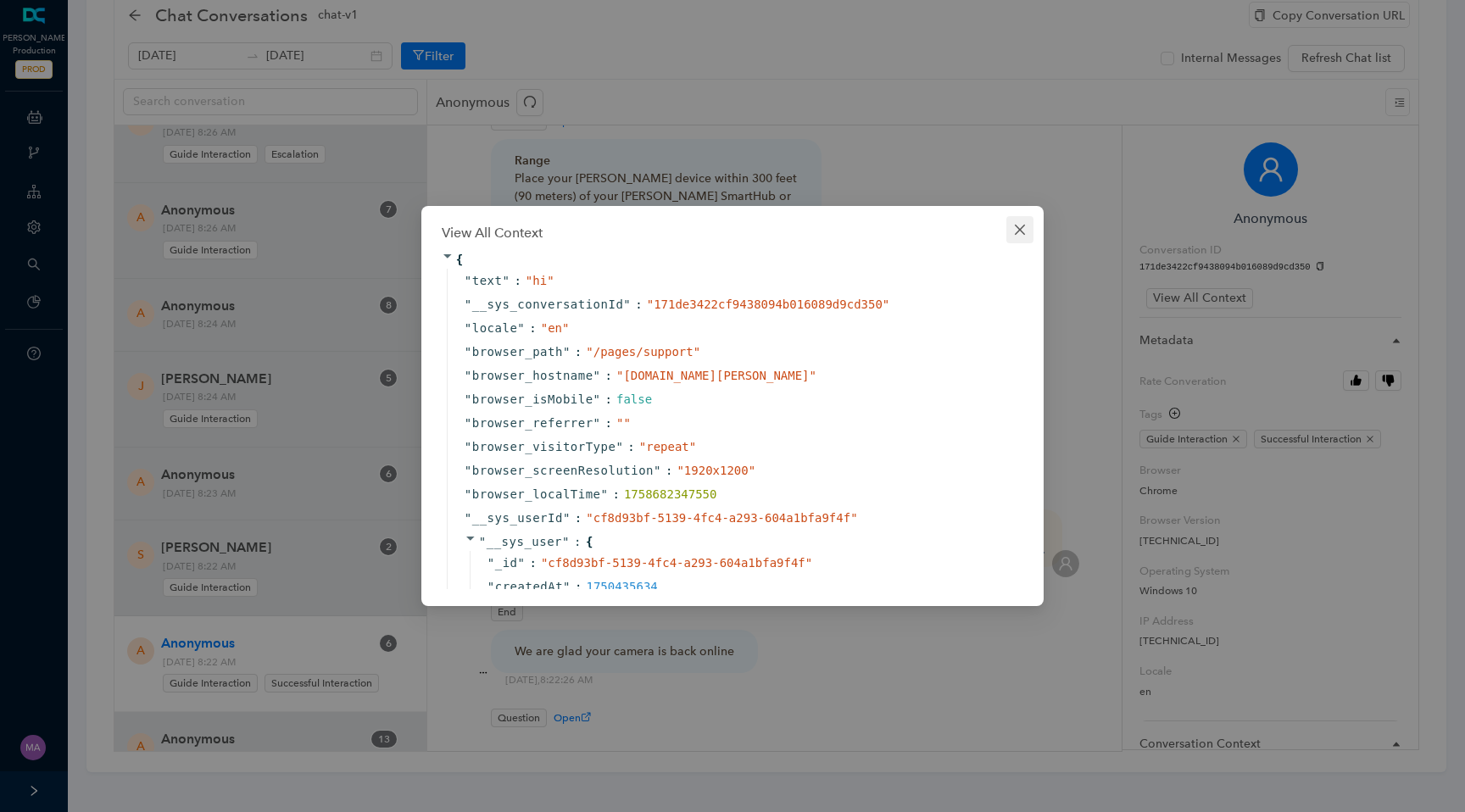
click at [1025, 233] on icon "close" at bounding box center [1020, 229] width 14 height 14
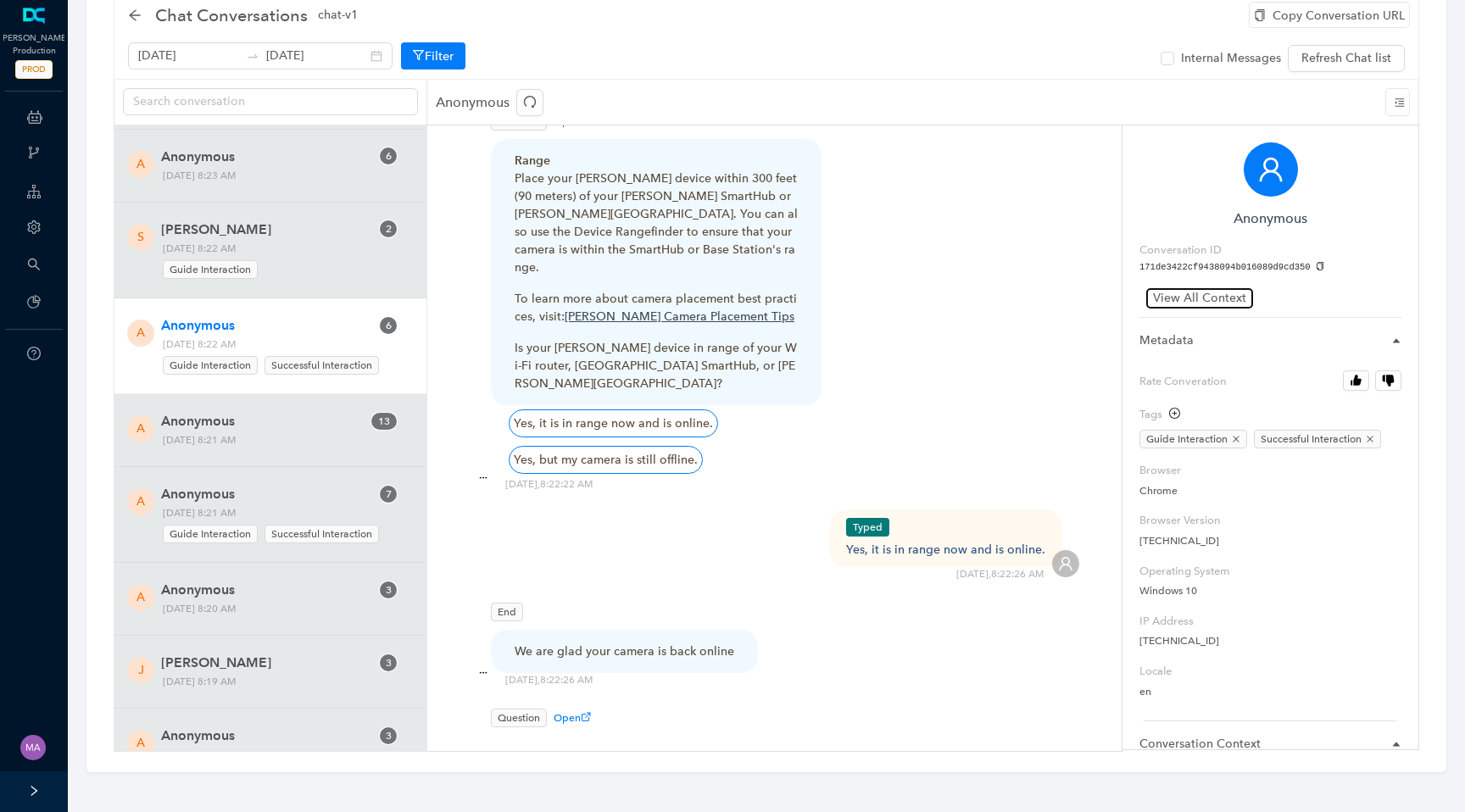
scroll to position [937, 0]
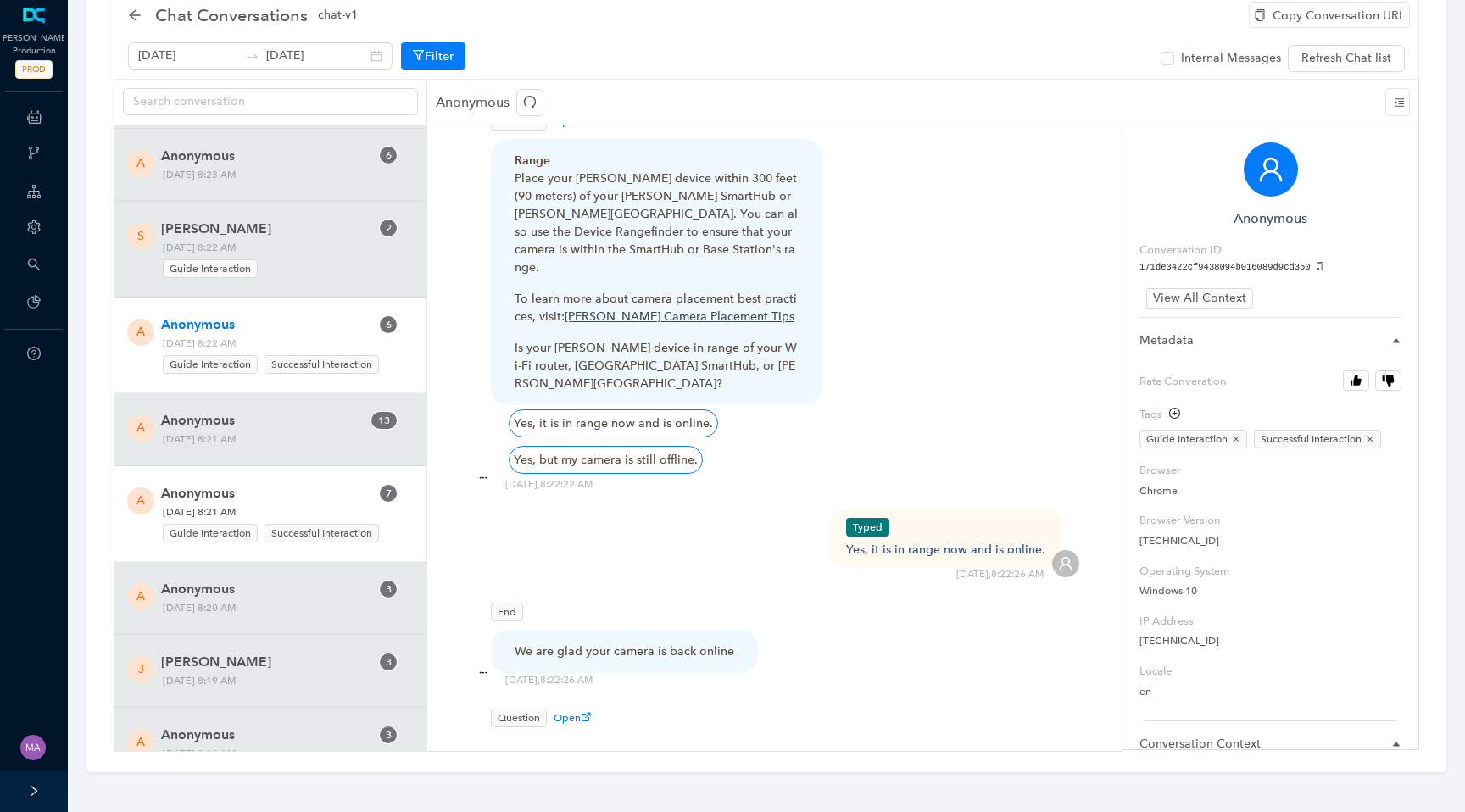
click at [300, 495] on span "Anonymous" at bounding box center [265, 493] width 209 height 20
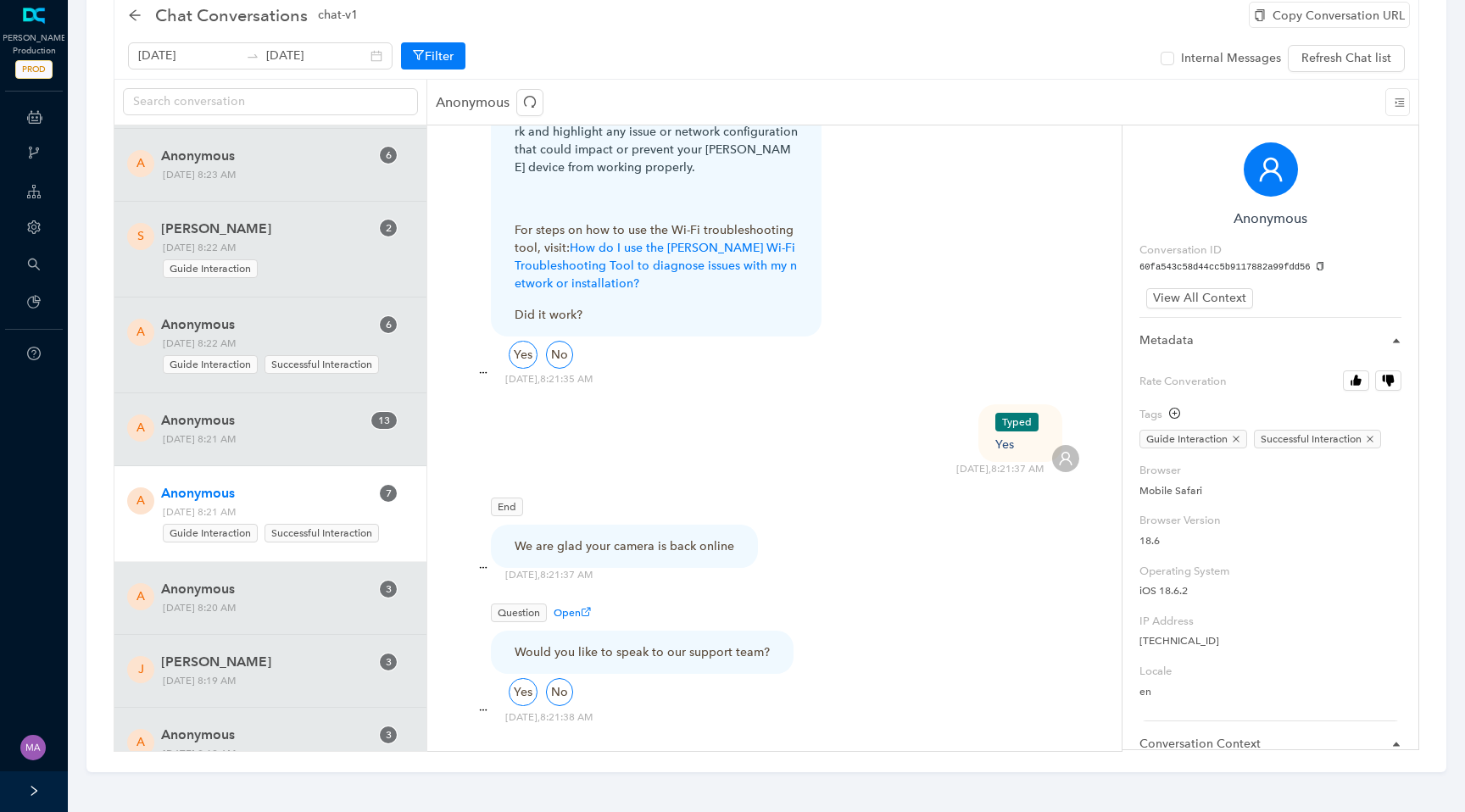
scroll to position [2912, 0]
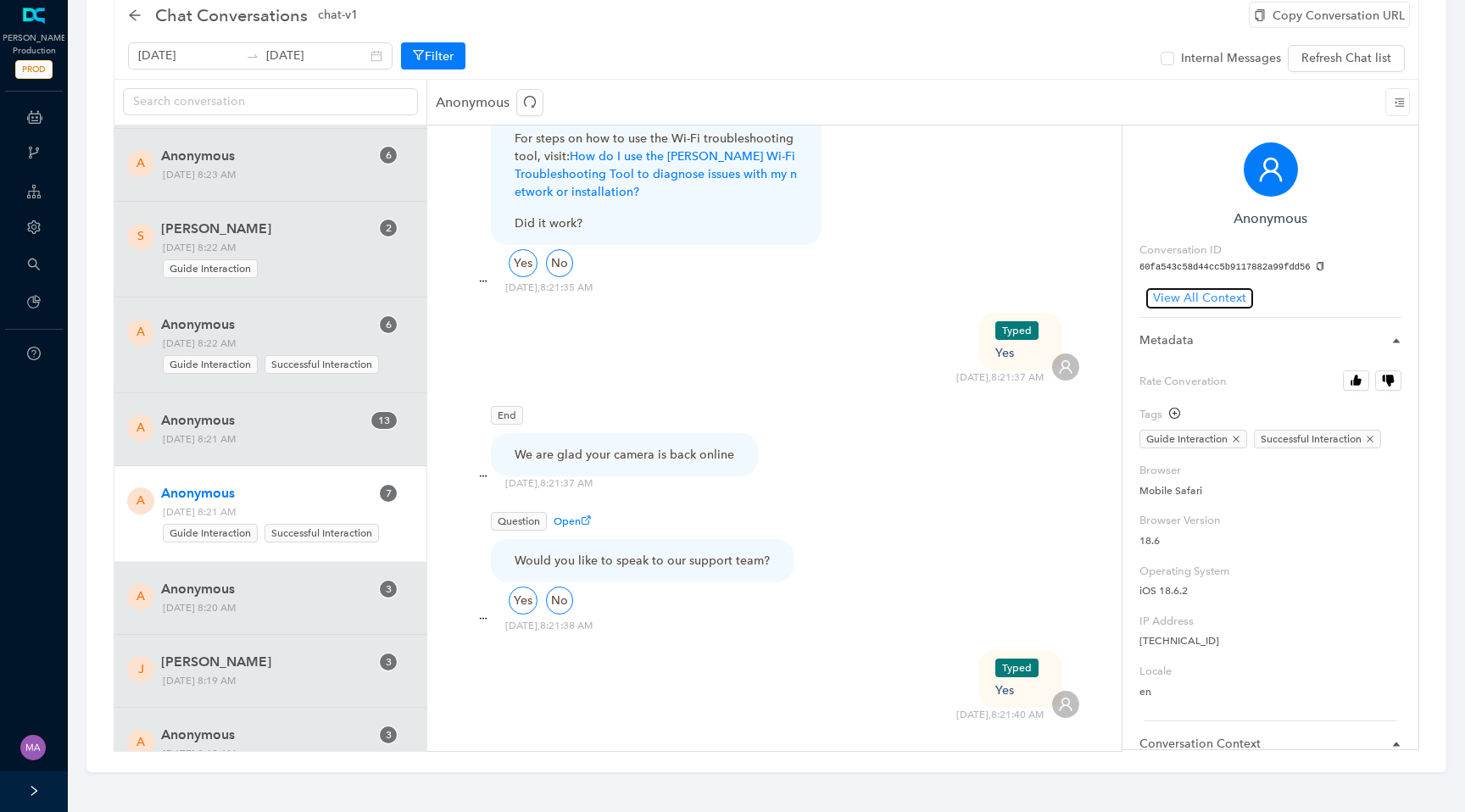
click at [1220, 301] on span "View All Context" at bounding box center [1200, 298] width 94 height 19
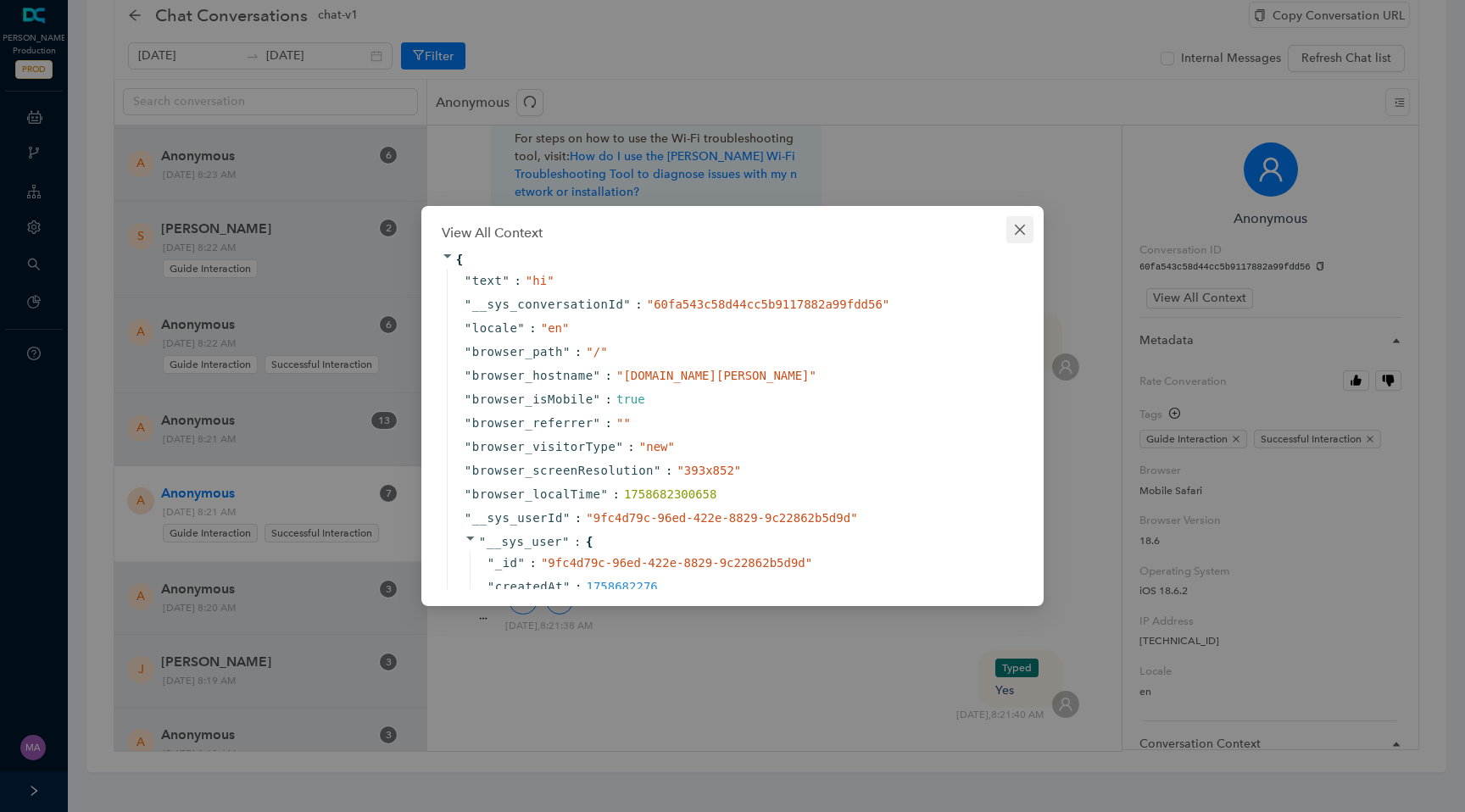
click at [1028, 235] on span "Close" at bounding box center [1020, 229] width 27 height 14
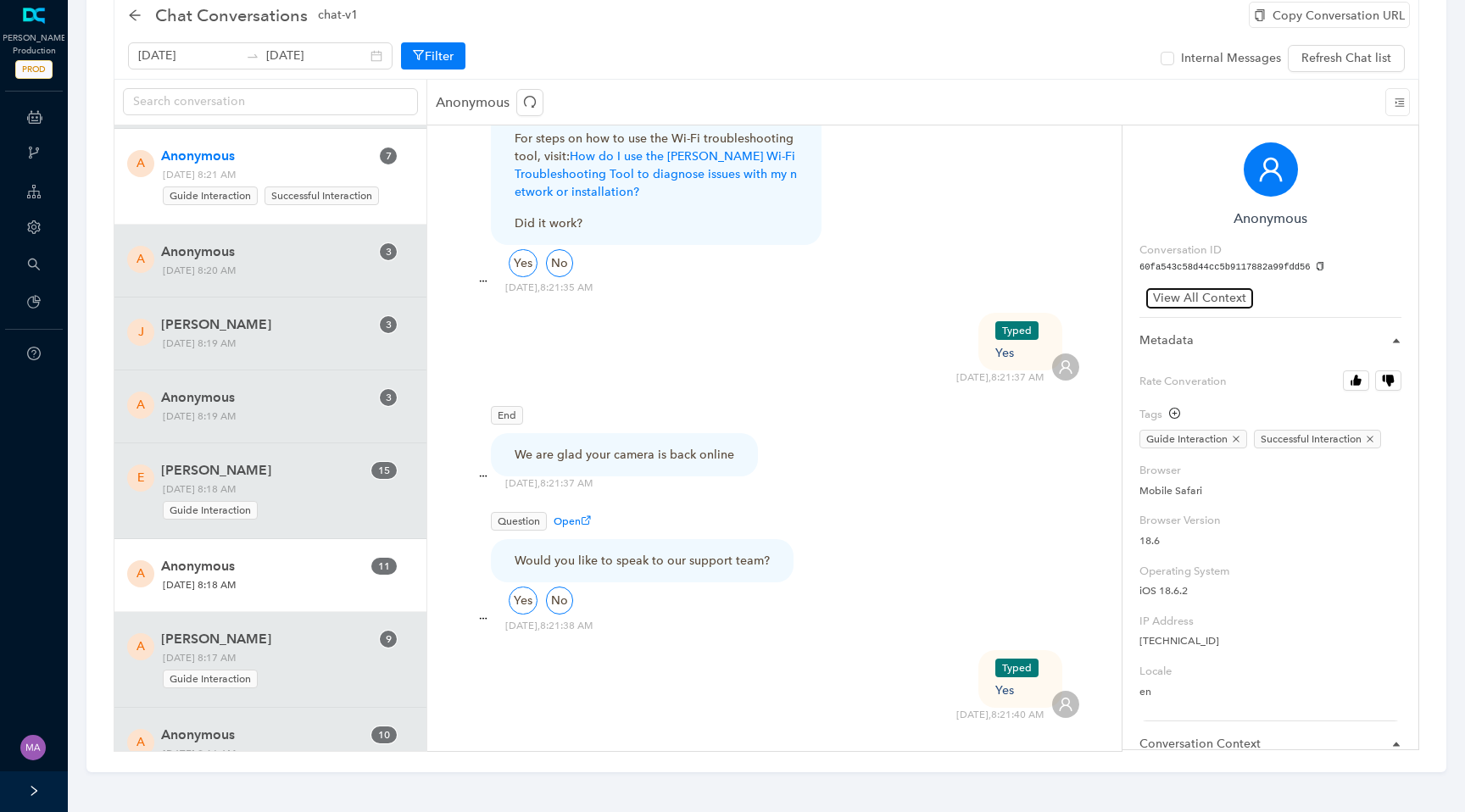
scroll to position [1295, 0]
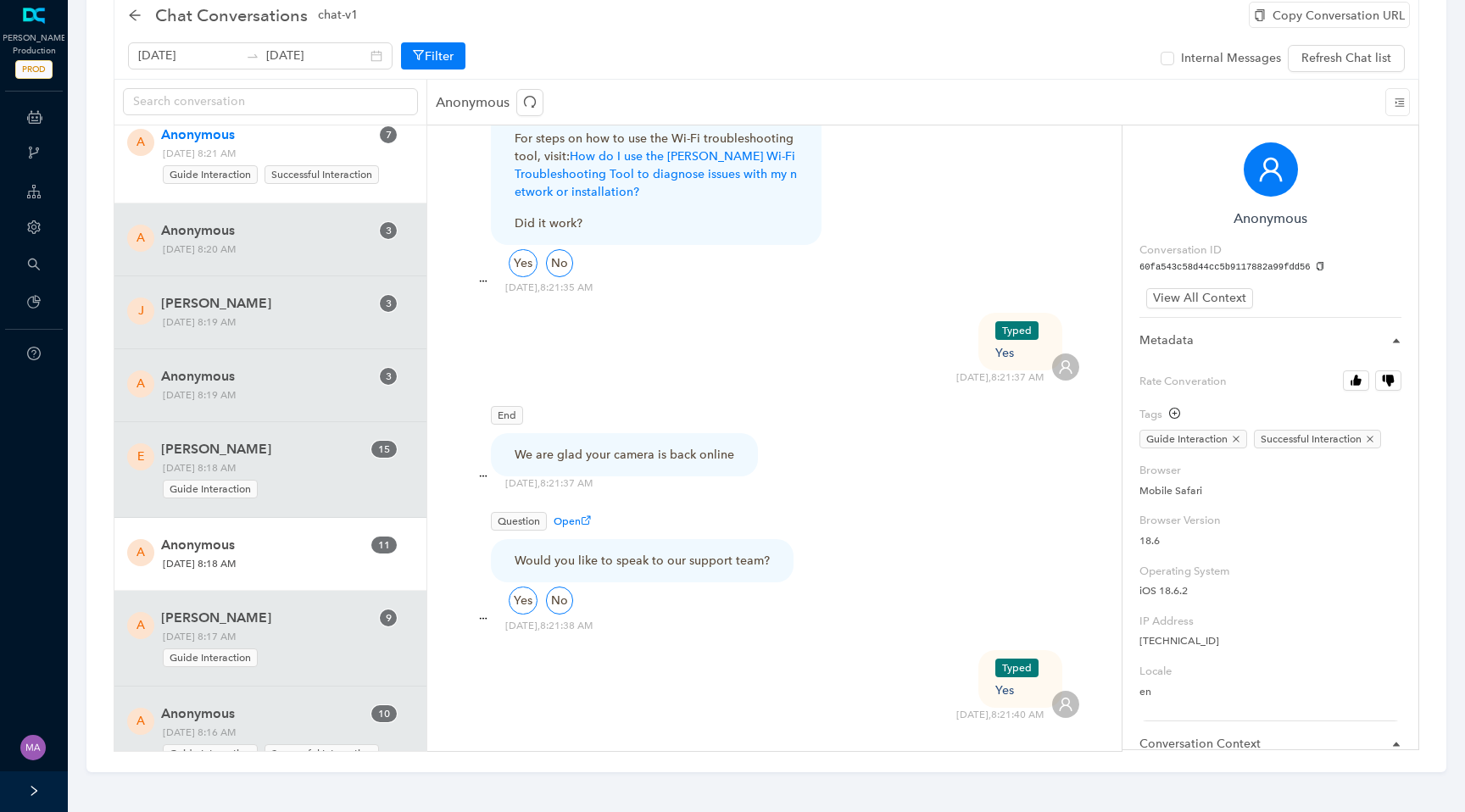
click at [336, 563] on span "Wednesday, September 24, 2025 8:18 AM" at bounding box center [266, 564] width 220 height 18
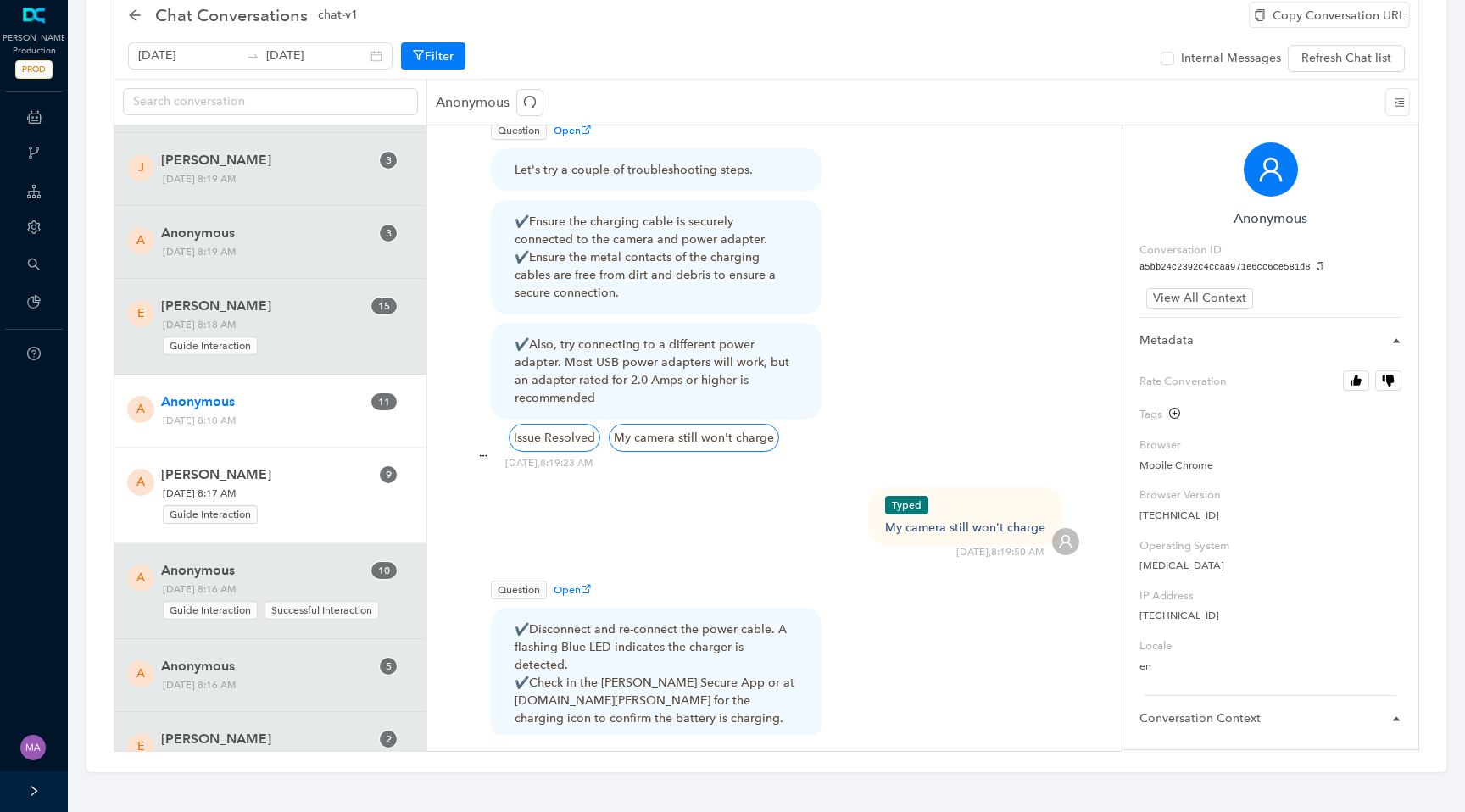
scroll to position [1464, 0]
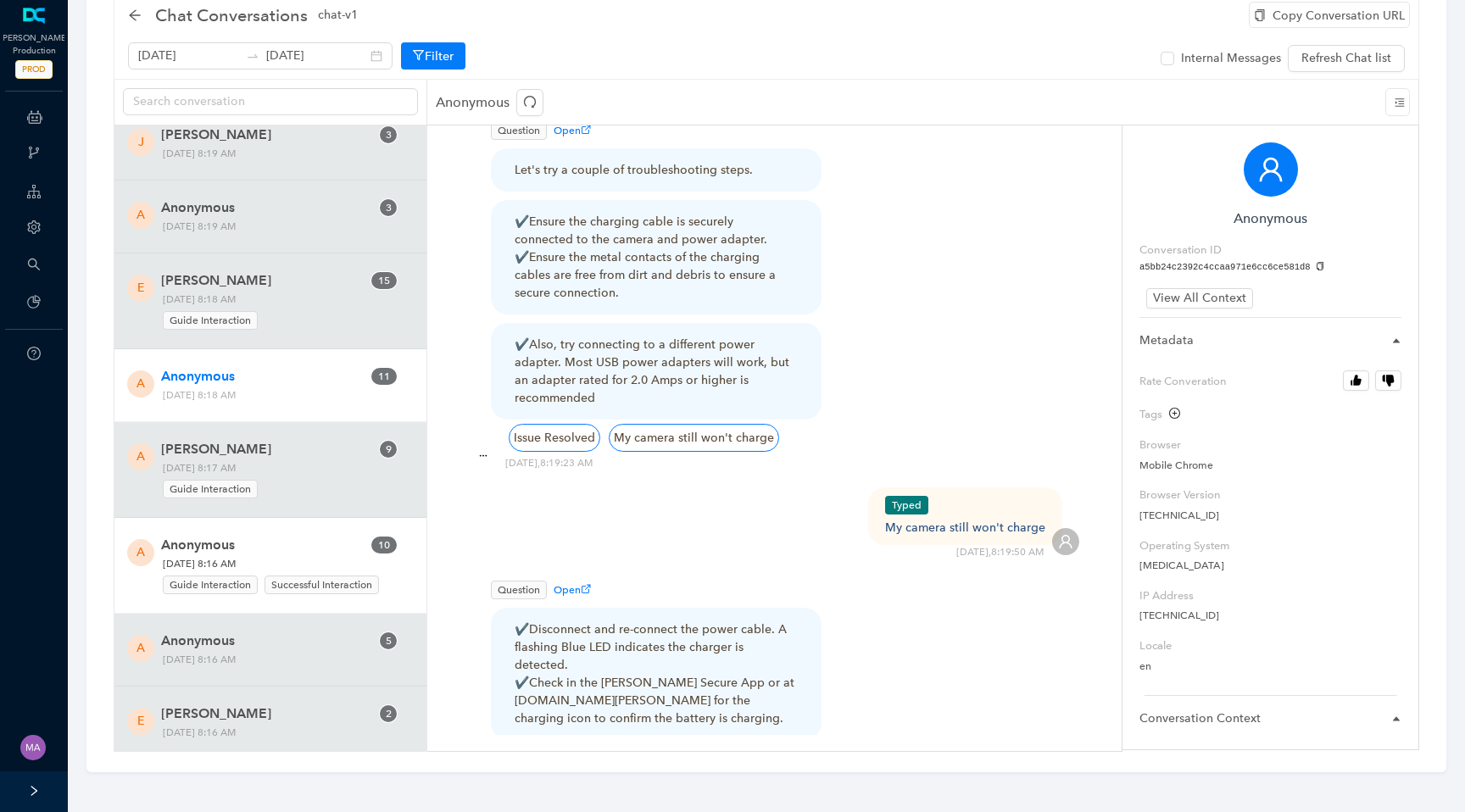
click at [301, 559] on span "Wednesday, September 24, 2025 8:16 AM Guide Interaction Successful Interaction" at bounding box center [274, 576] width 235 height 41
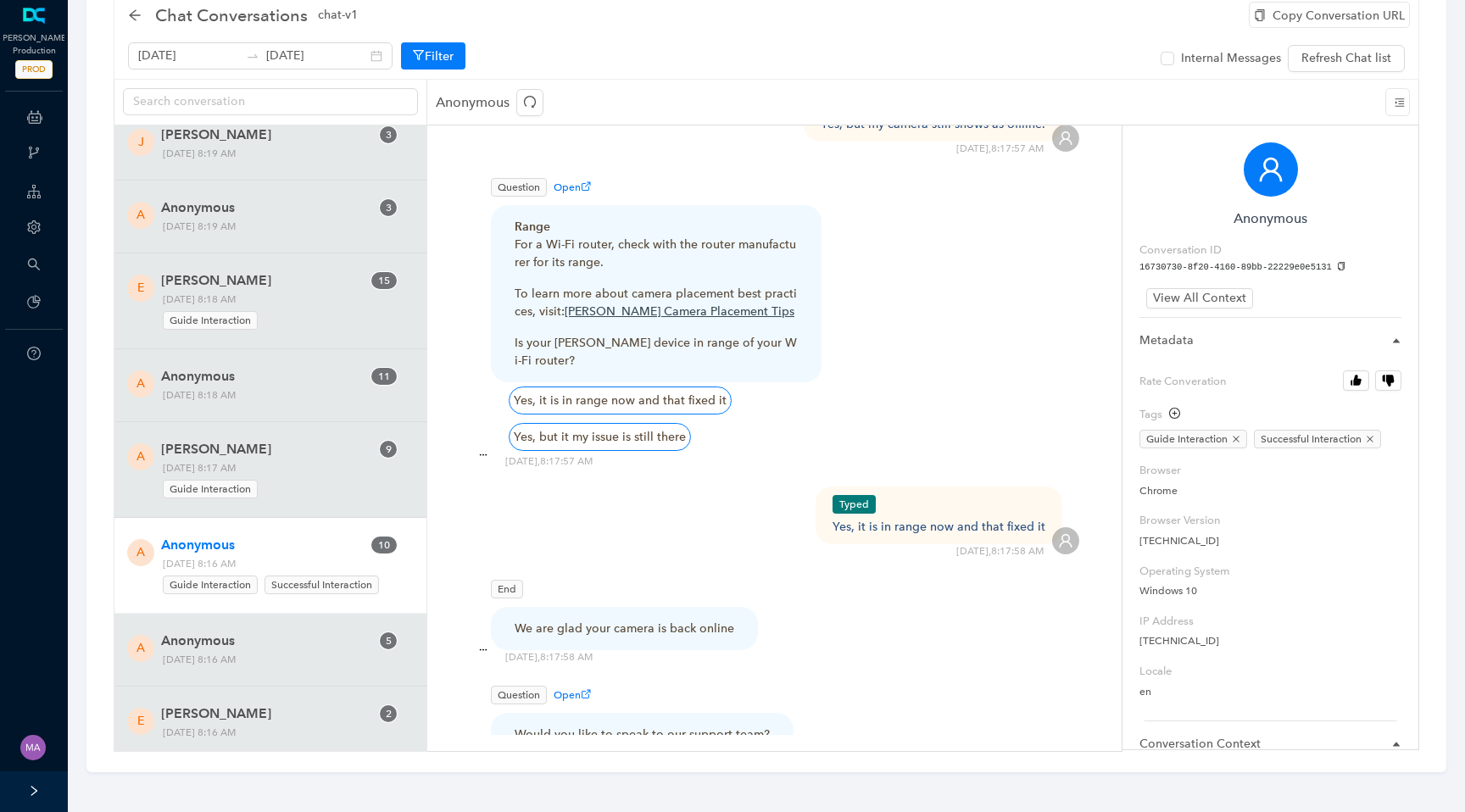
scroll to position [3777, 0]
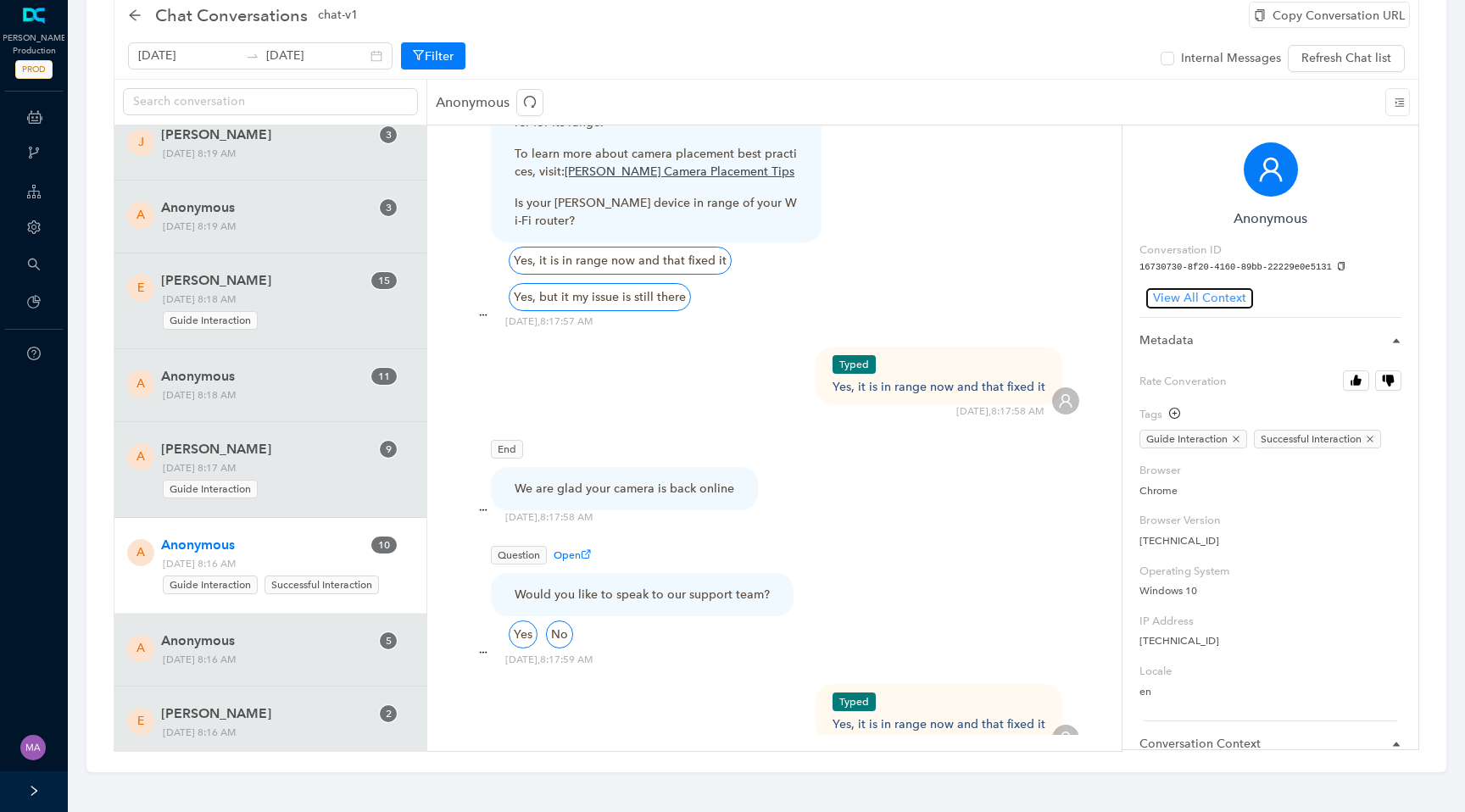
click at [1193, 290] on span "View All Context" at bounding box center [1200, 298] width 94 height 19
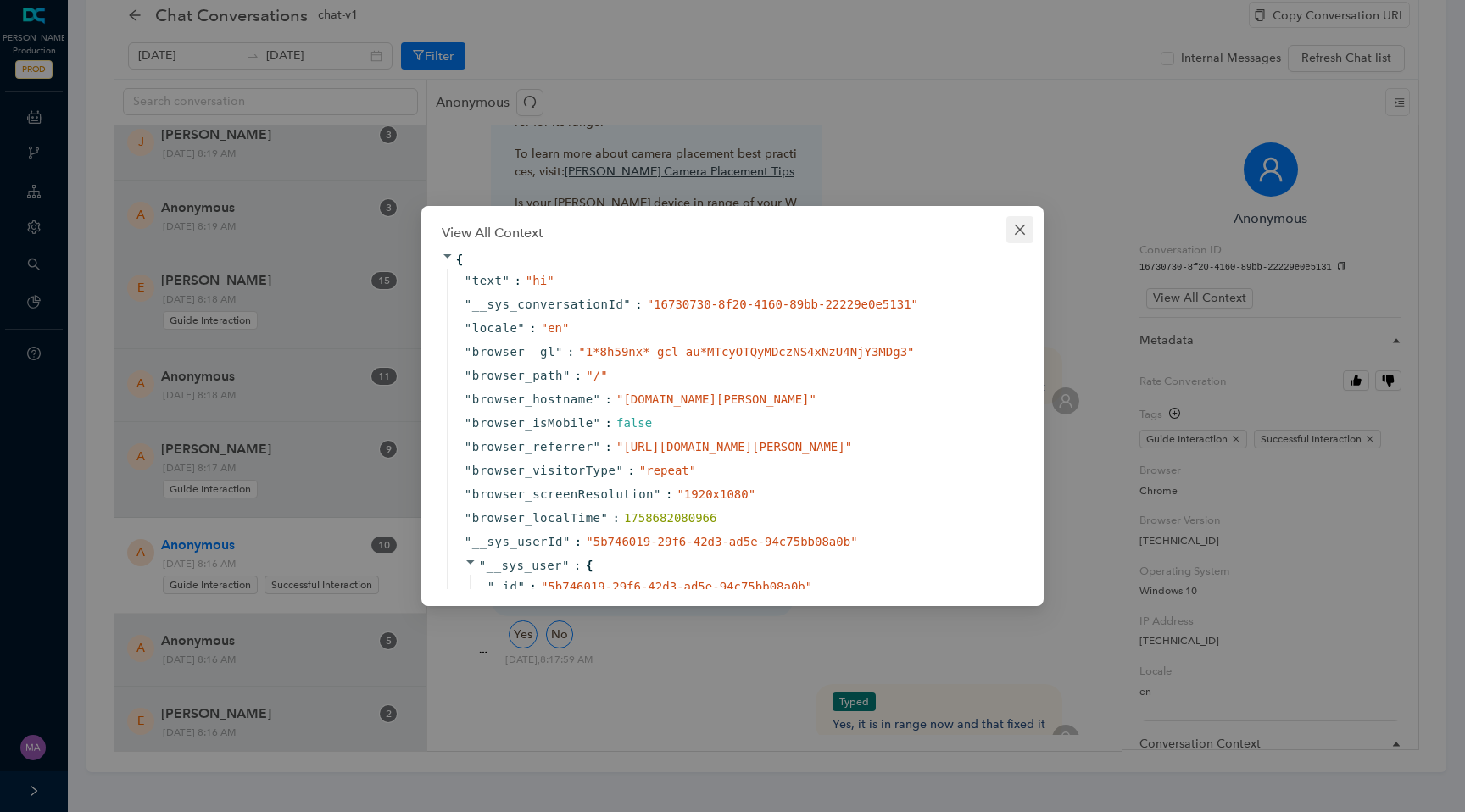
click at [1018, 226] on icon "close" at bounding box center [1020, 229] width 14 height 14
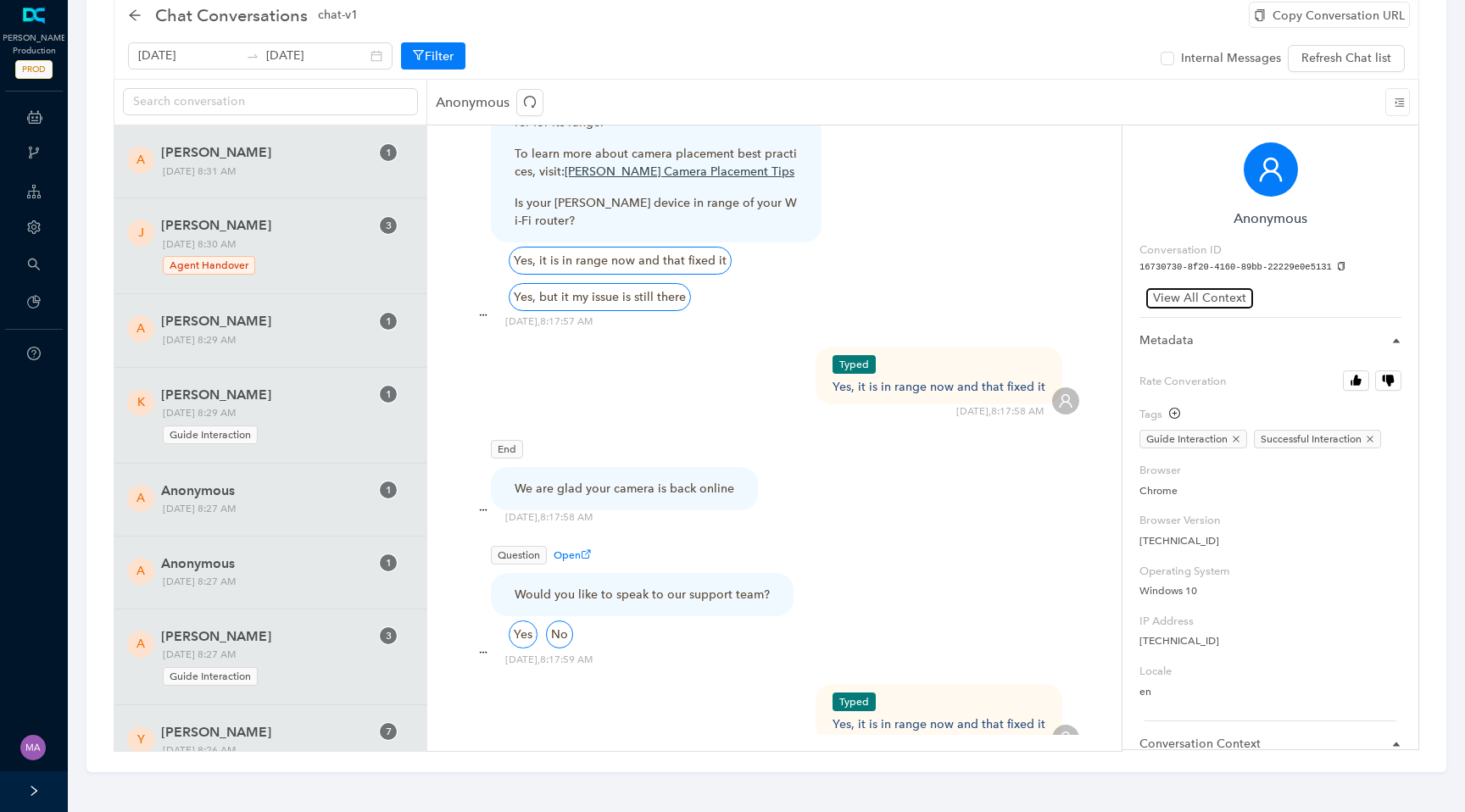
scroll to position [0, 0]
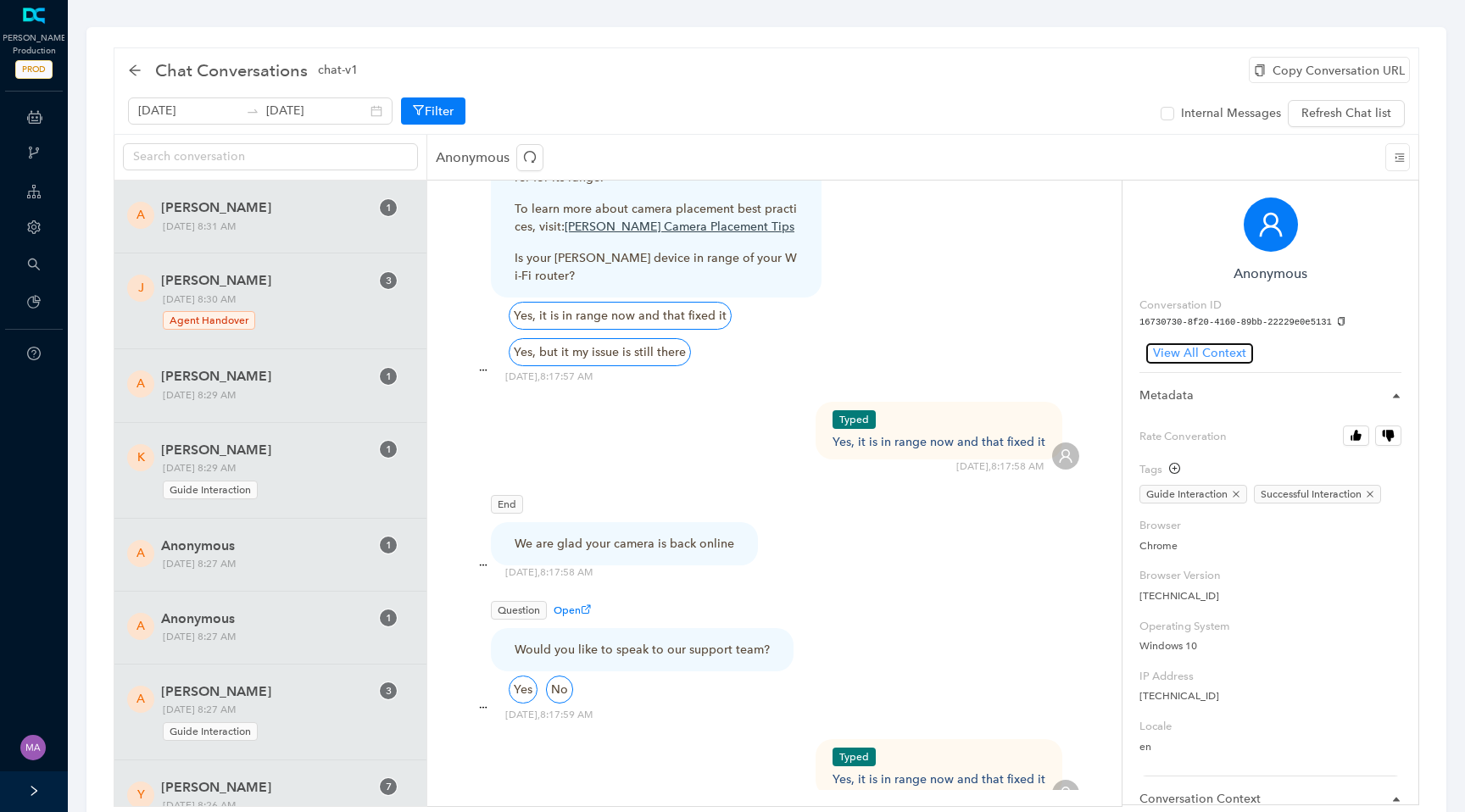
click at [1214, 355] on span "View All Context" at bounding box center [1200, 353] width 94 height 19
